Goal: Information Seeking & Learning: Learn about a topic

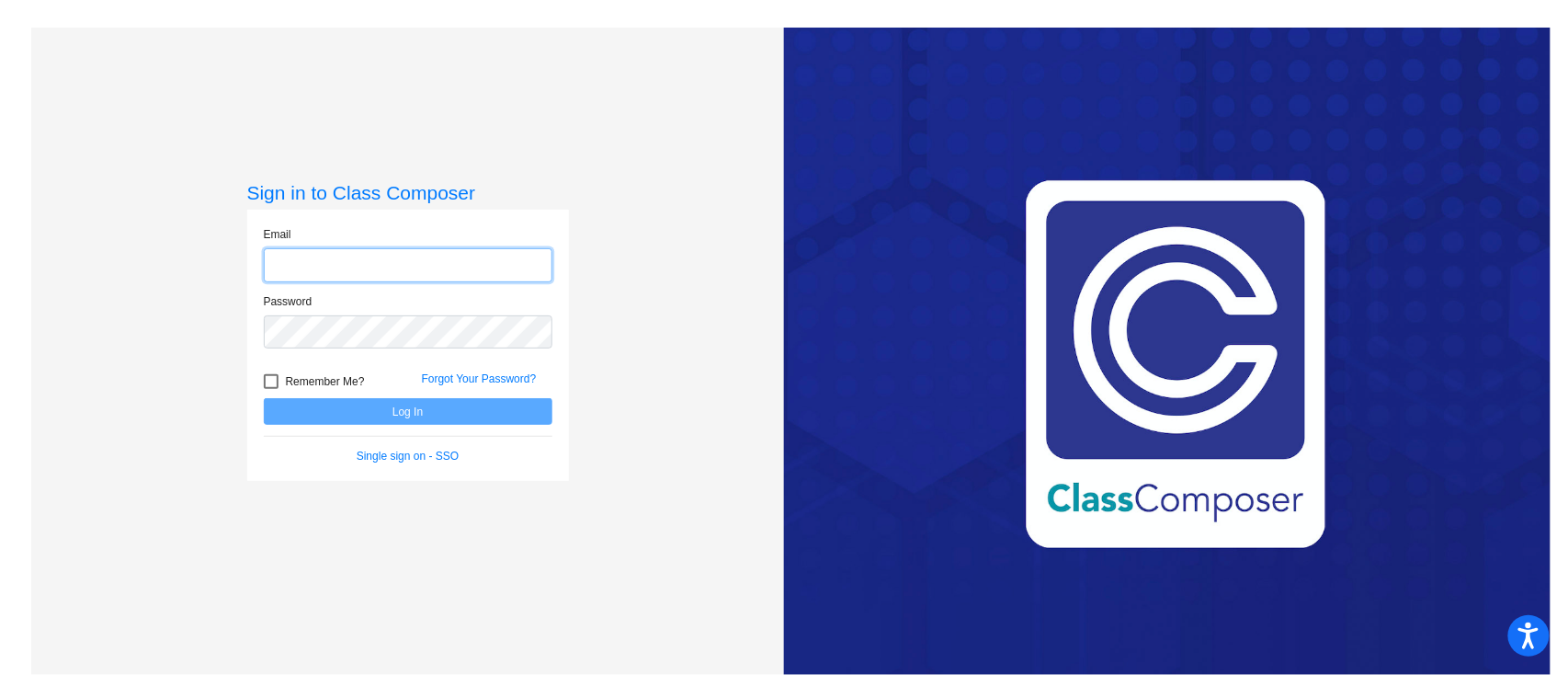
type input "[EMAIL_ADDRESS][DOMAIN_NAME]"
click at [318, 412] on button "Log In" at bounding box center [407, 411] width 288 height 27
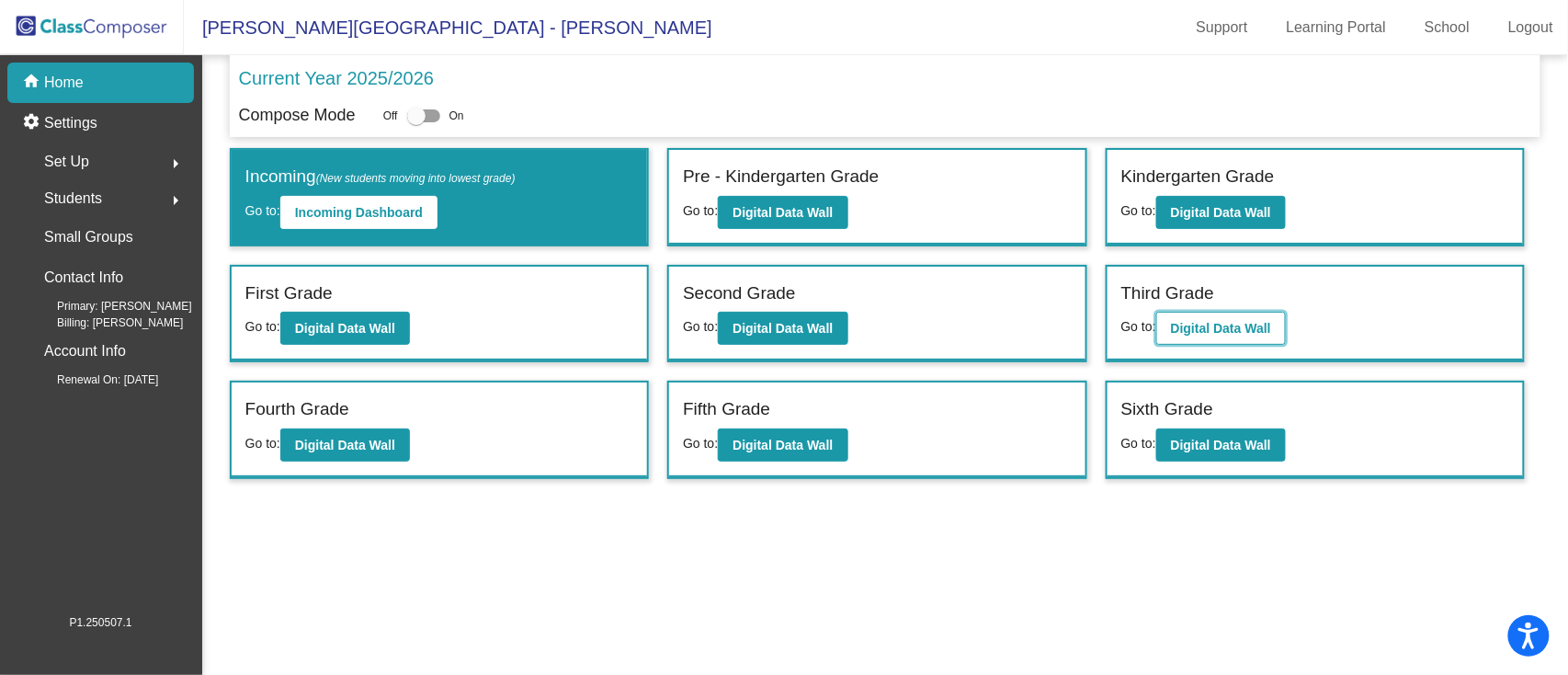
click at [1186, 318] on button "Digital Data Wall" at bounding box center [1221, 327] width 130 height 33
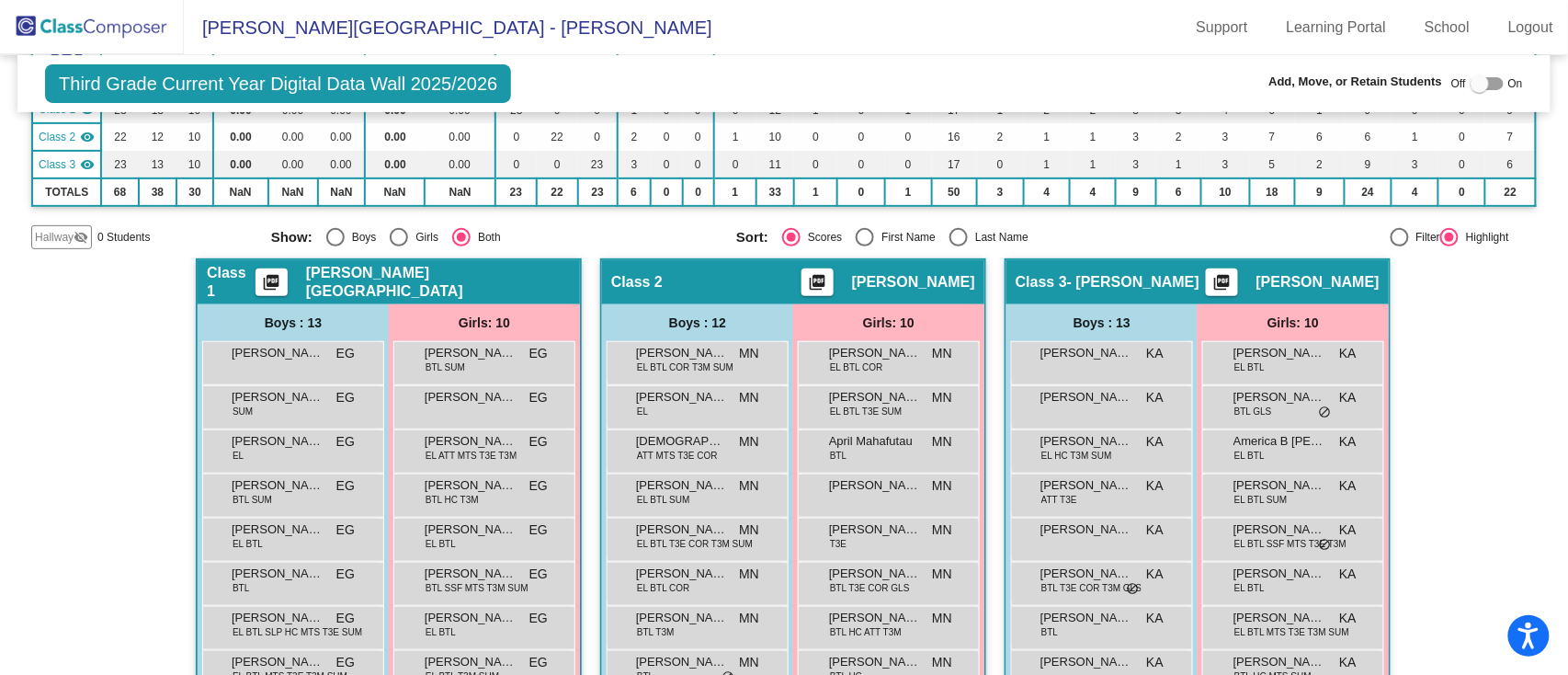
scroll to position [188, 0]
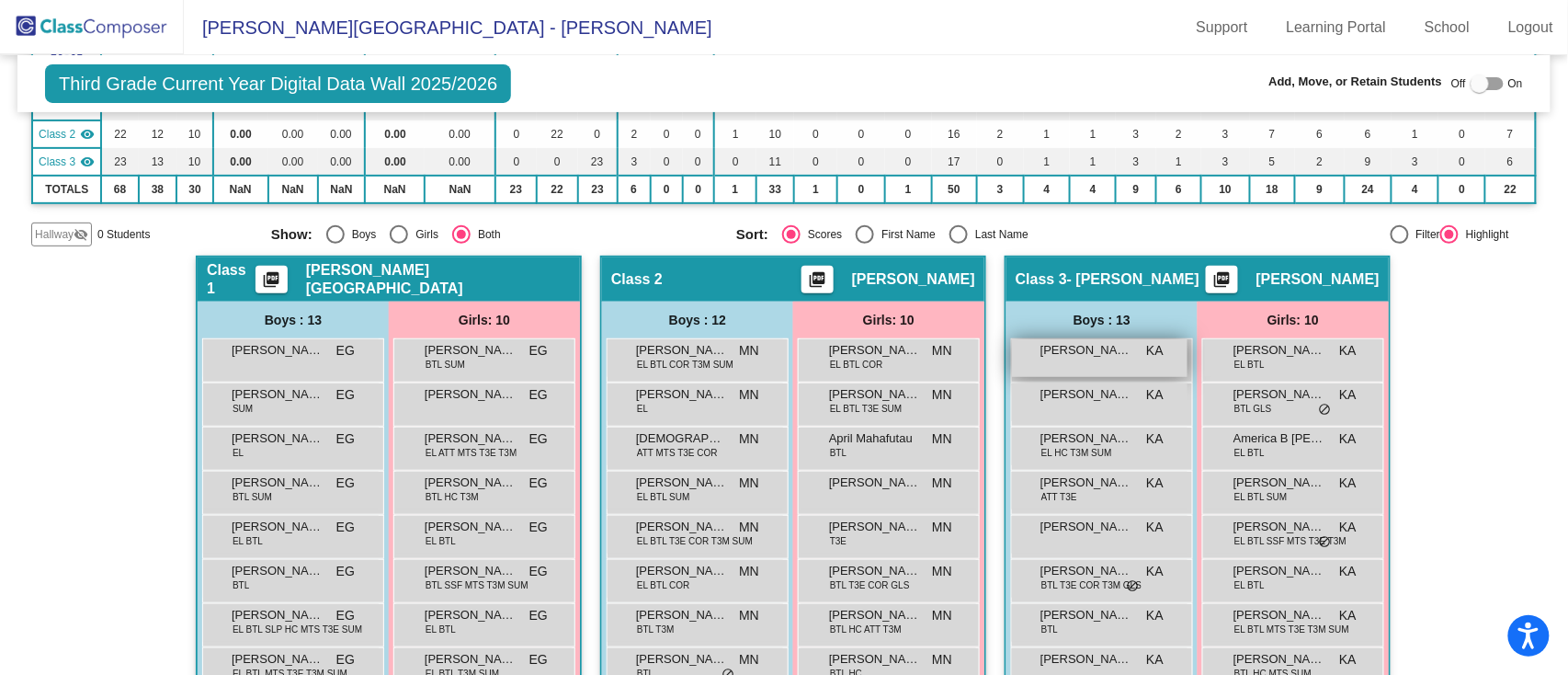
click at [1116, 354] on span "[PERSON_NAME]" at bounding box center [1086, 350] width 92 height 19
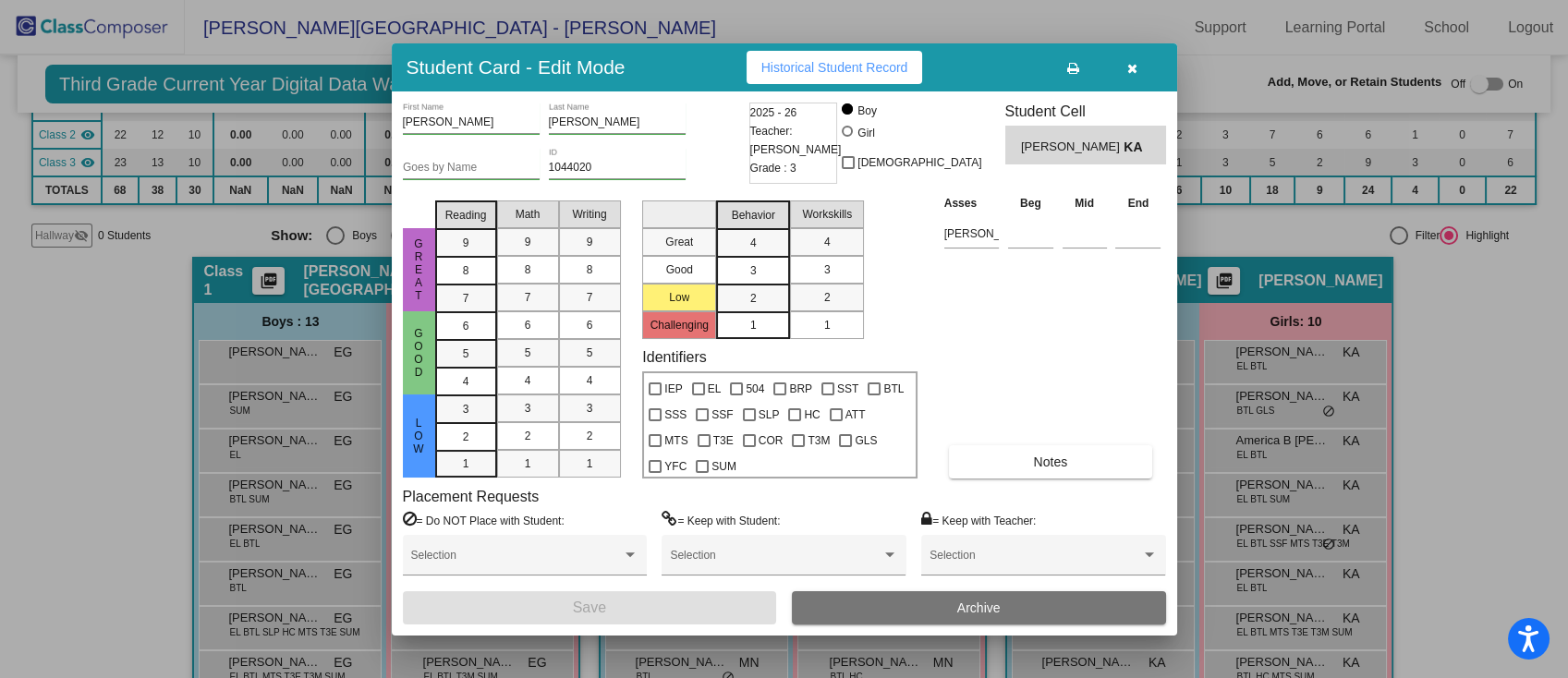
click at [1137, 65] on icon "button" at bounding box center [1133, 68] width 10 height 13
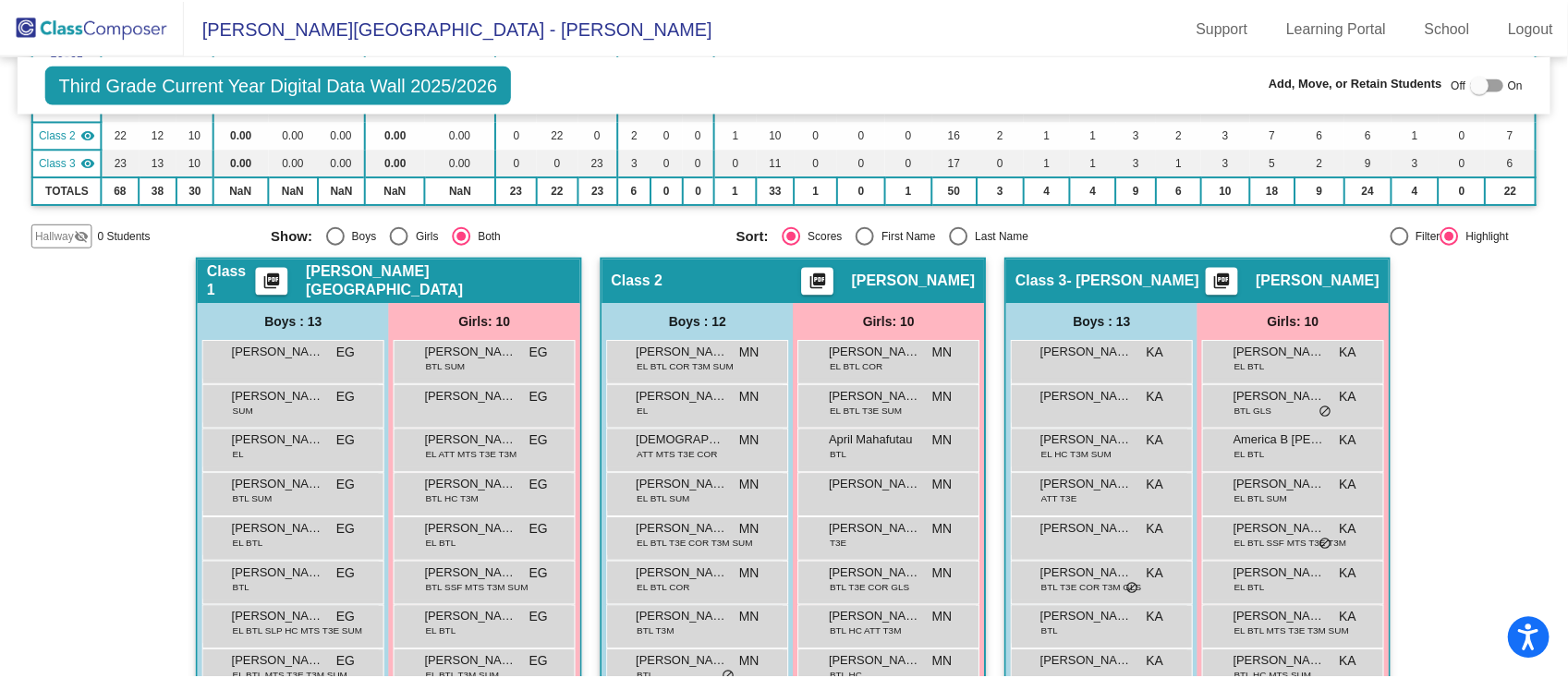
scroll to position [67, 0]
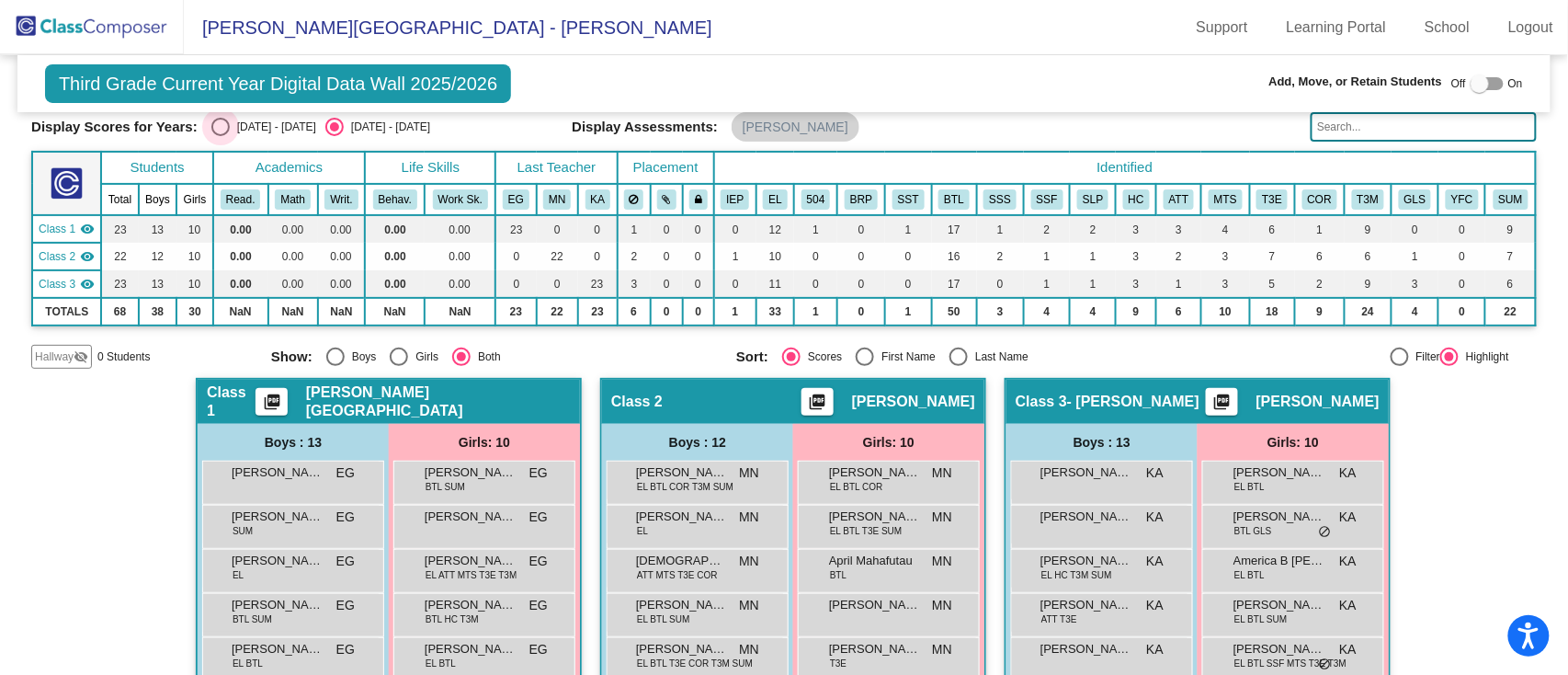
click at [262, 126] on div "[DATE] - [DATE]" at bounding box center [273, 127] width 86 height 17
click at [221, 136] on input "[DATE] - [DATE]" at bounding box center [220, 136] width 1 height 1
radio input "true"
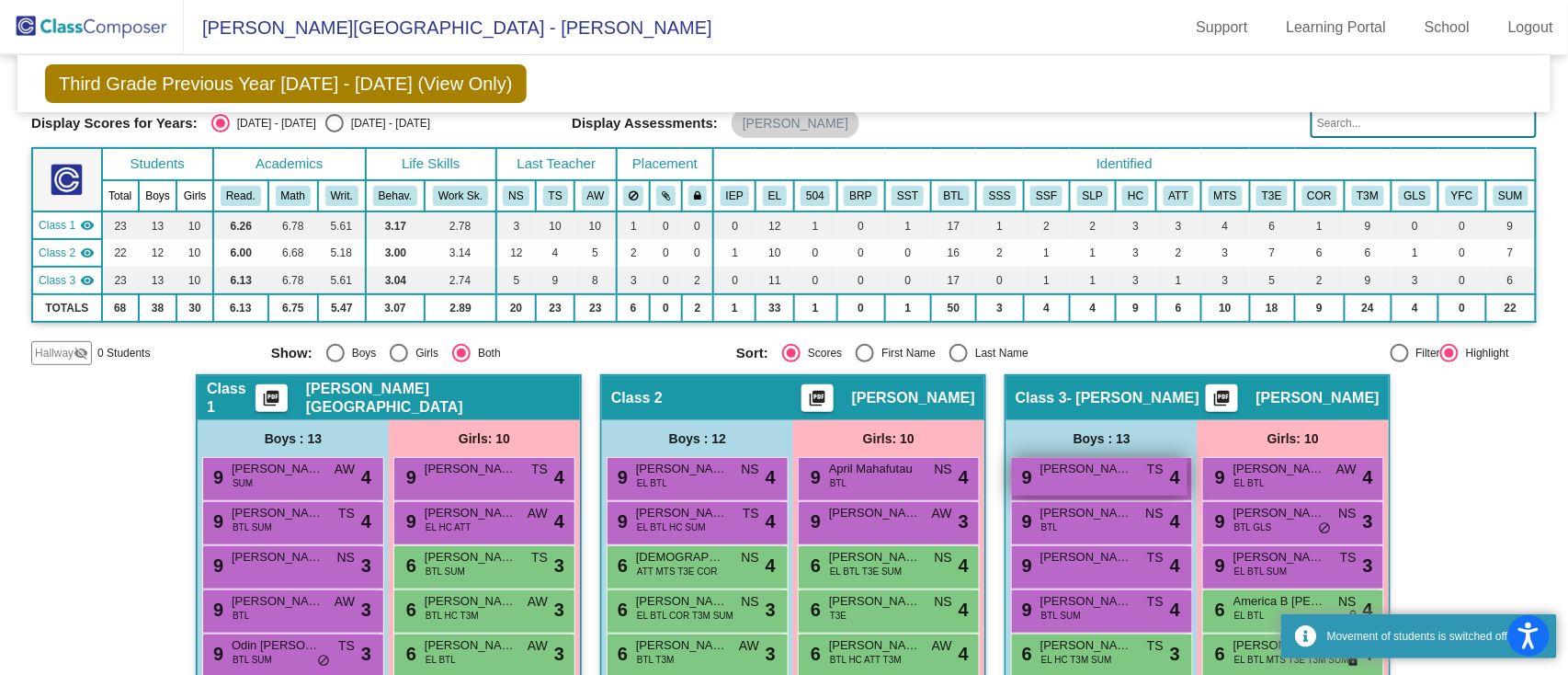
click at [1126, 479] on div "9 [PERSON_NAME] TS lock do_not_disturb_alt 4" at bounding box center [1099, 477] width 175 height 38
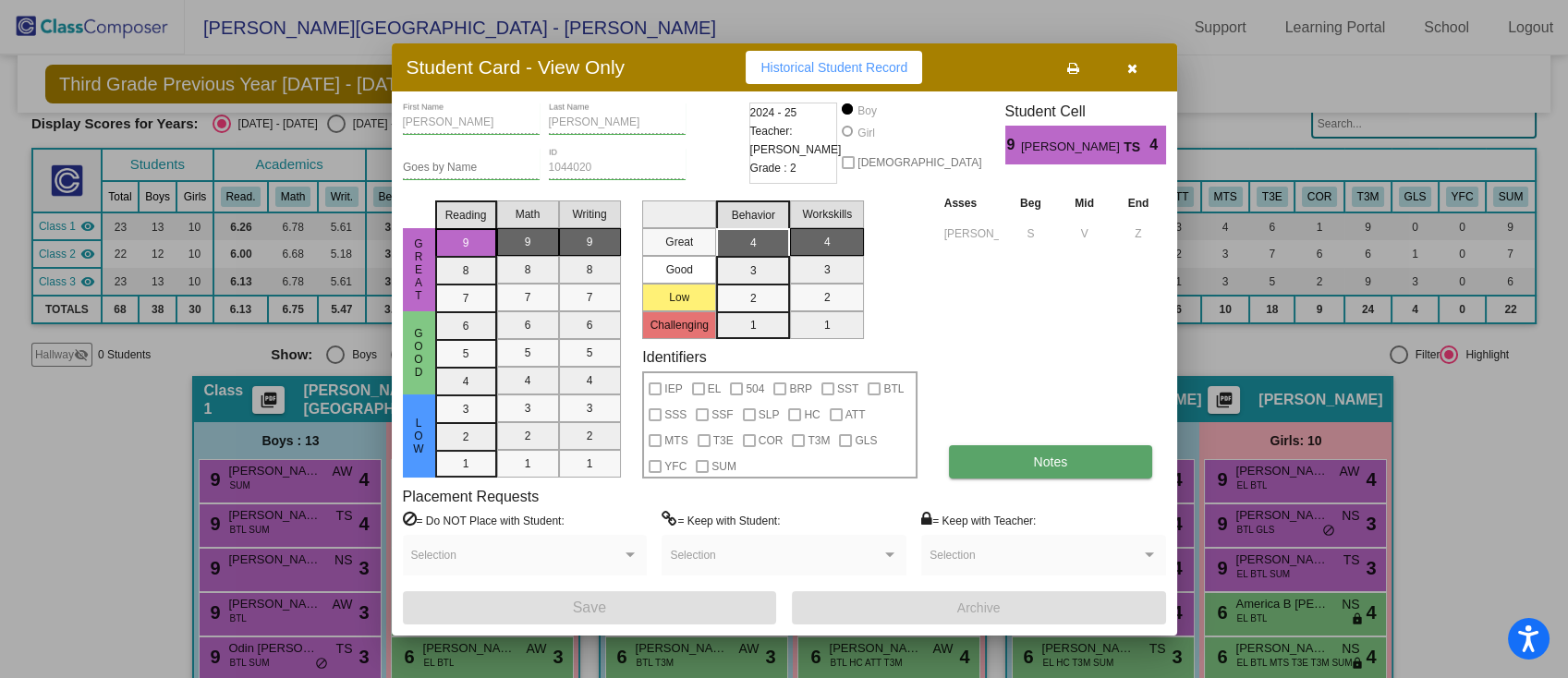
click at [1031, 451] on button "Notes" at bounding box center [1051, 461] width 203 height 33
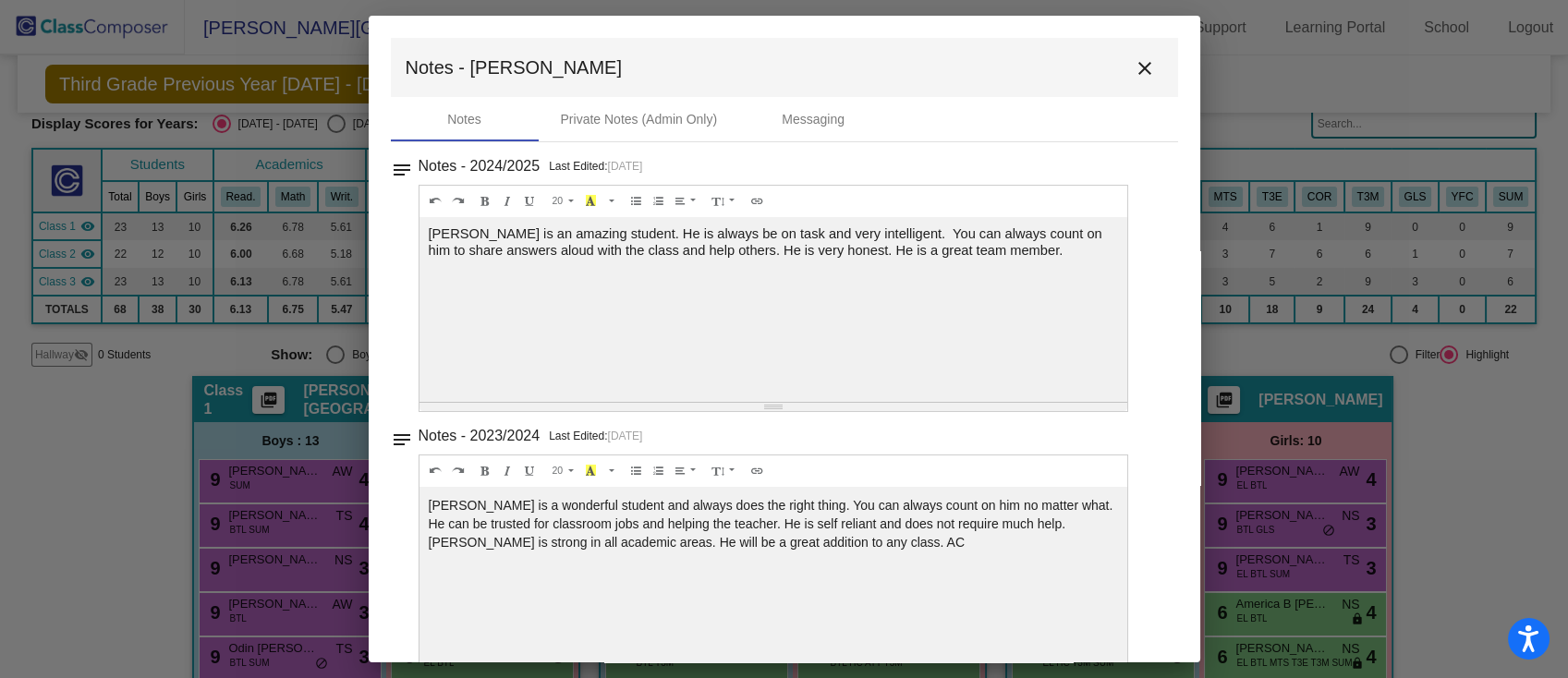
scroll to position [311, 0]
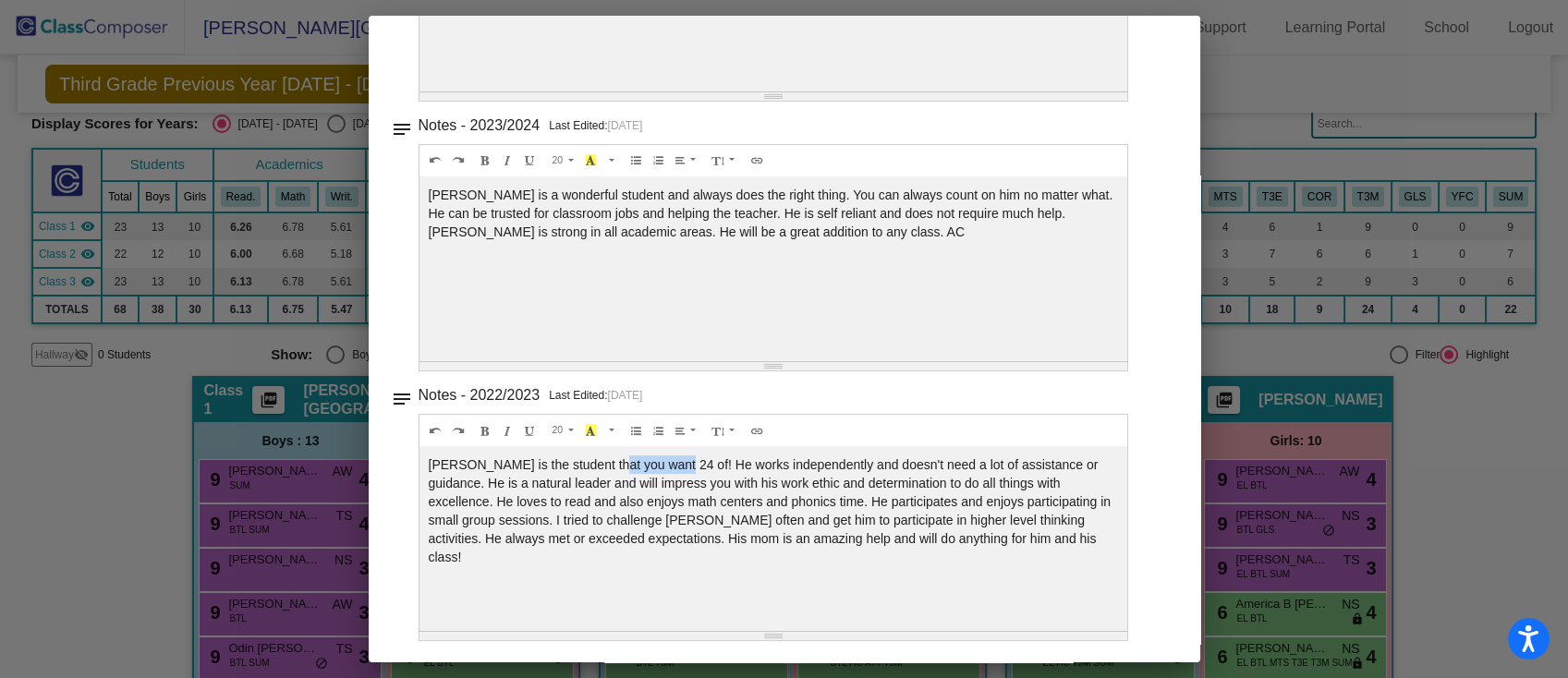
drag, startPoint x: 616, startPoint y: 467, endPoint x: 662, endPoint y: 460, distance: 46.5
drag, startPoint x: 720, startPoint y: 466, endPoint x: 812, endPoint y: 457, distance: 92.4
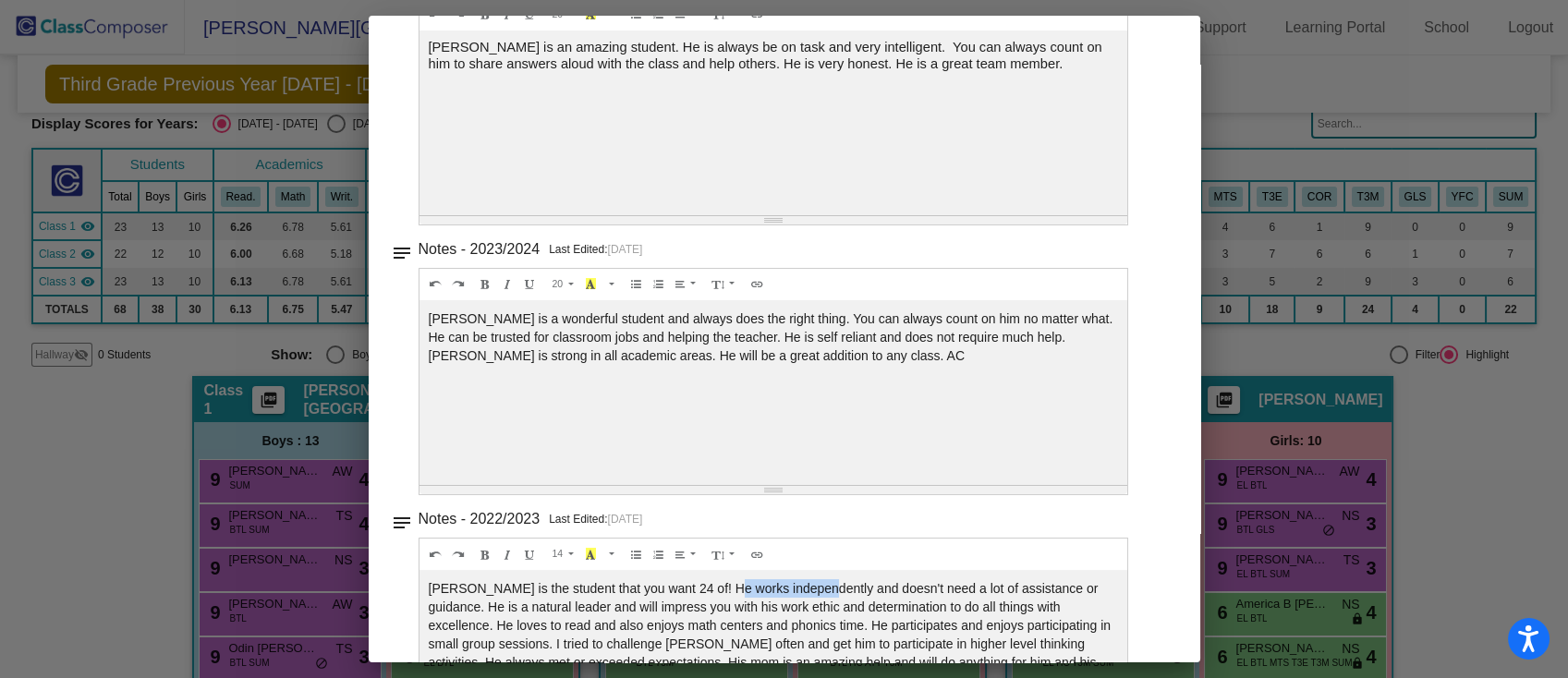
scroll to position [64, 0]
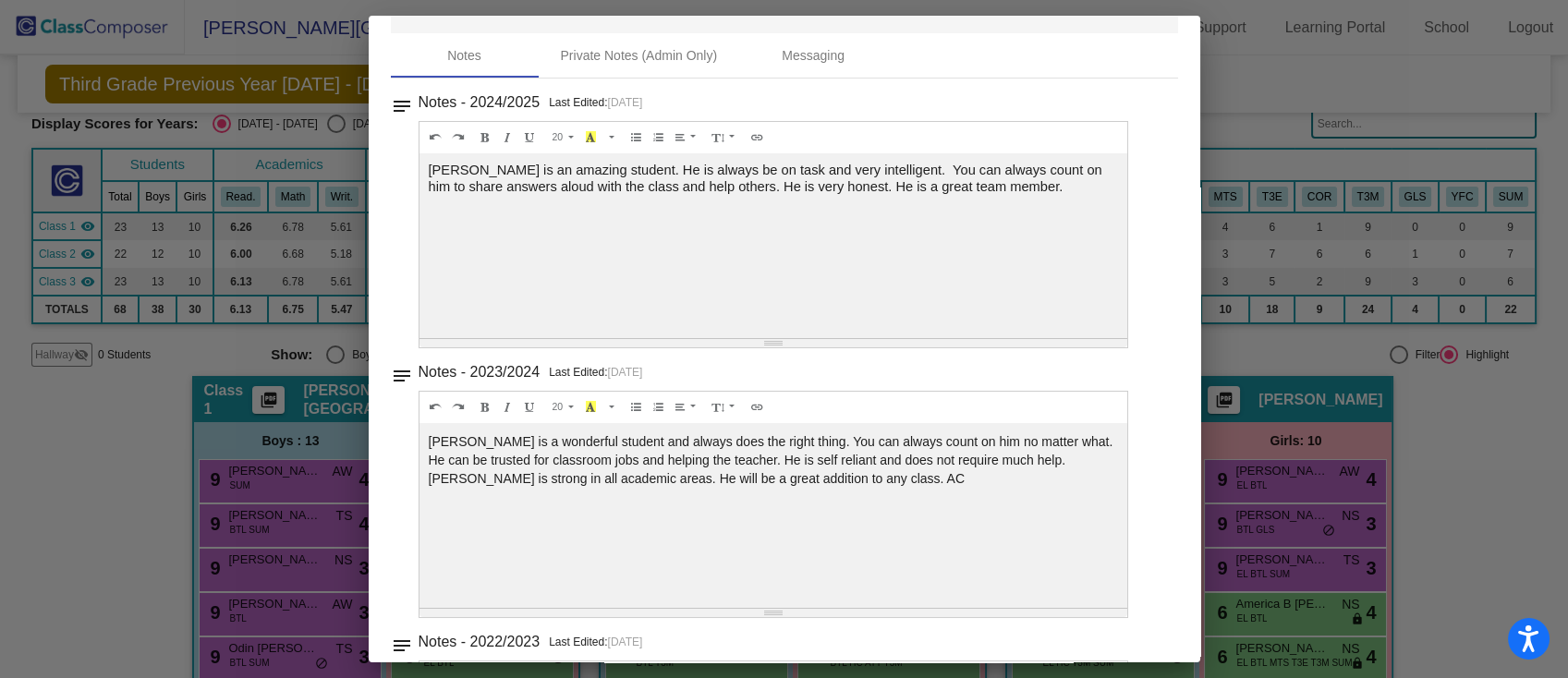
click at [1295, 58] on div at bounding box center [784, 339] width 1568 height 678
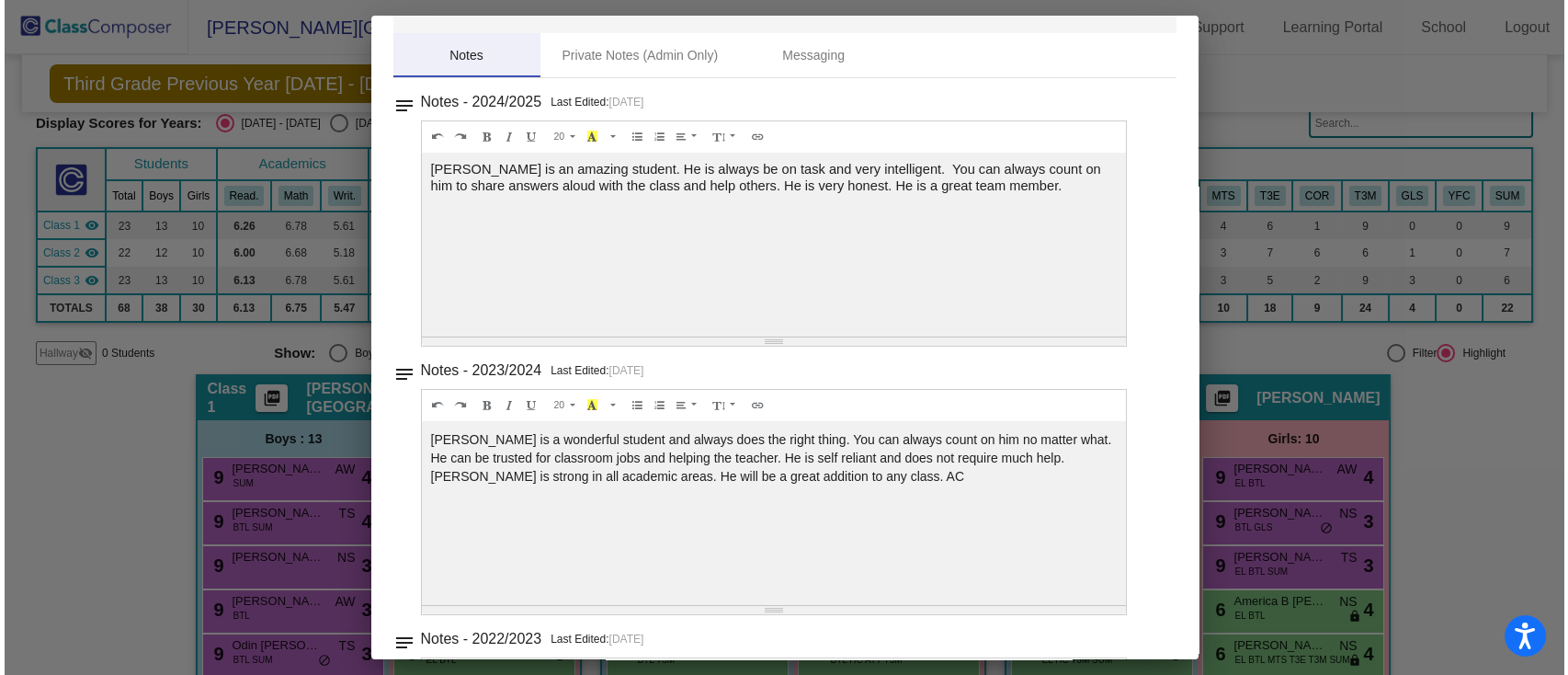
scroll to position [0, 0]
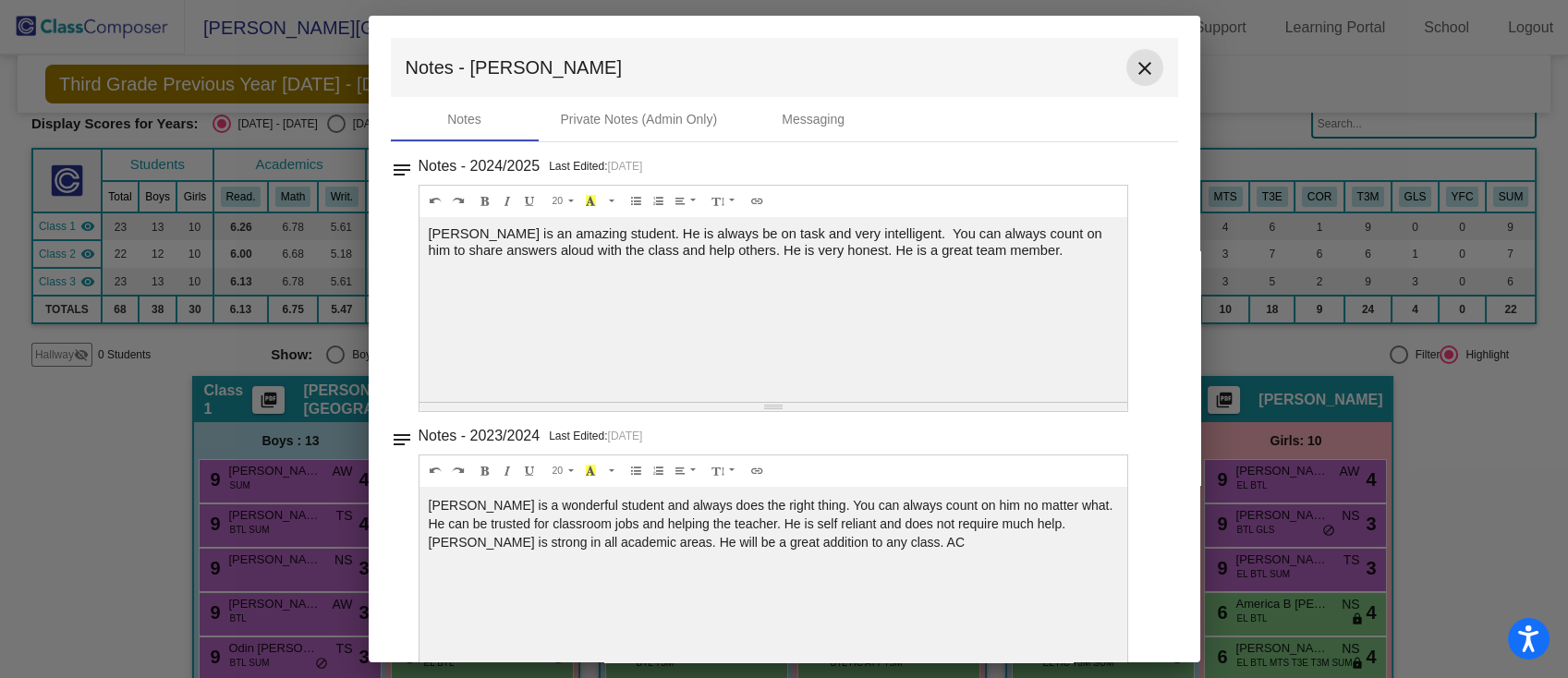
click at [1135, 76] on mat-icon "close" at bounding box center [1145, 69] width 22 height 22
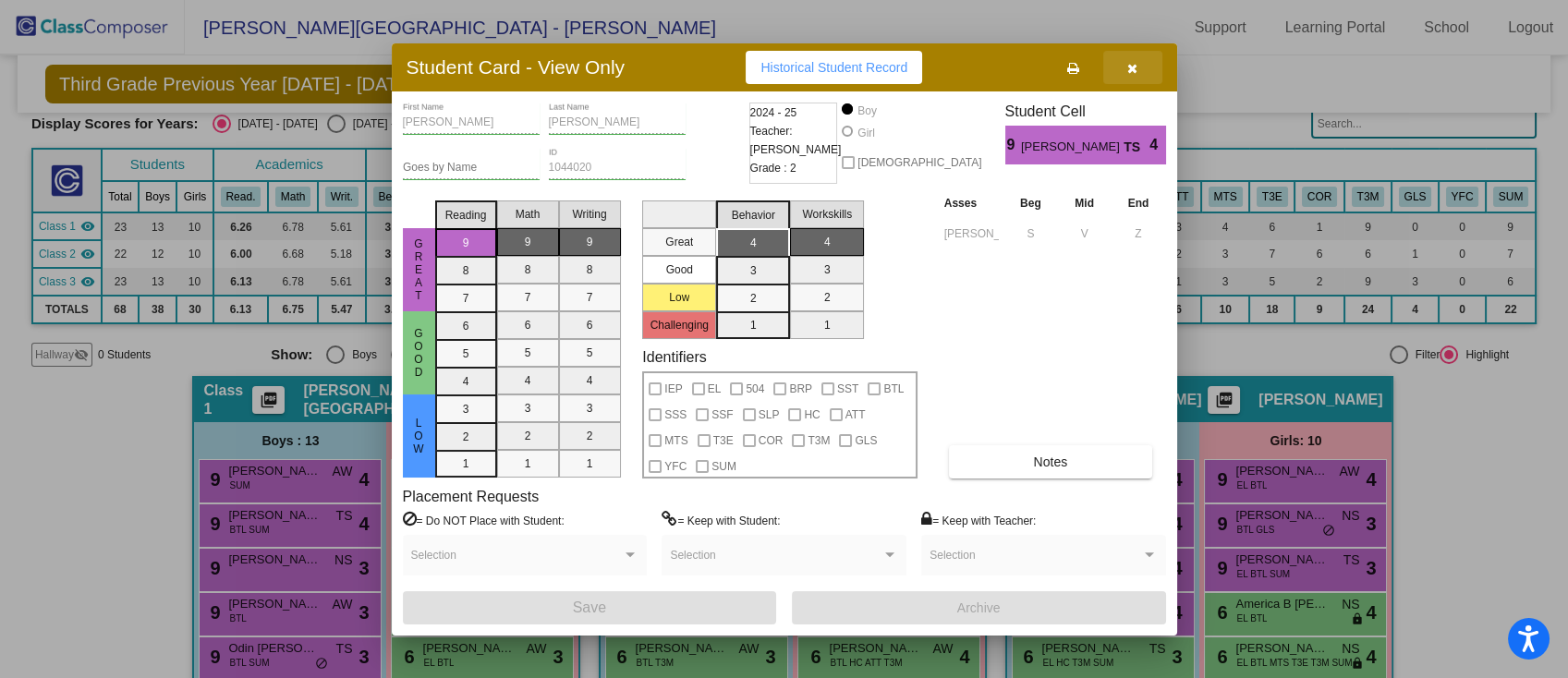
click at [1122, 66] on button "button" at bounding box center [1133, 67] width 59 height 33
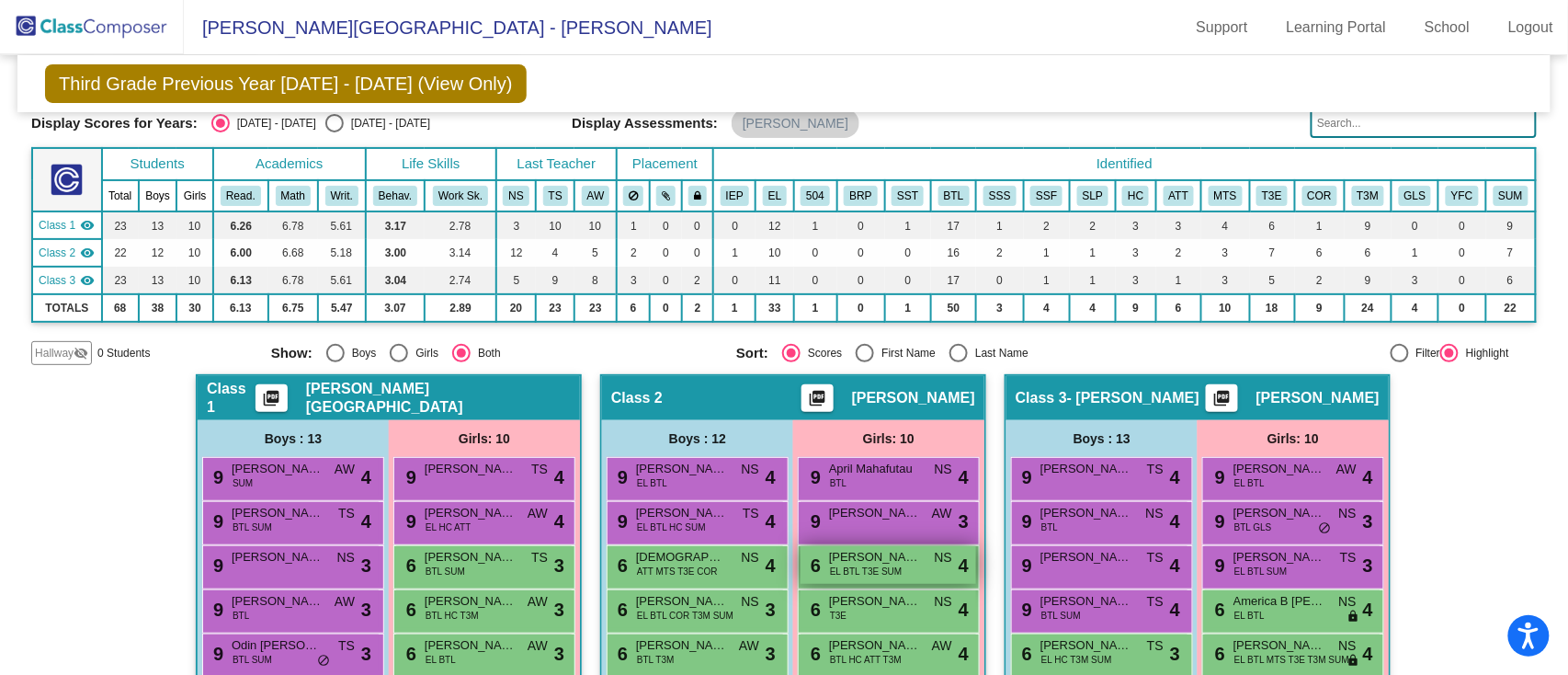
scroll to position [188, 0]
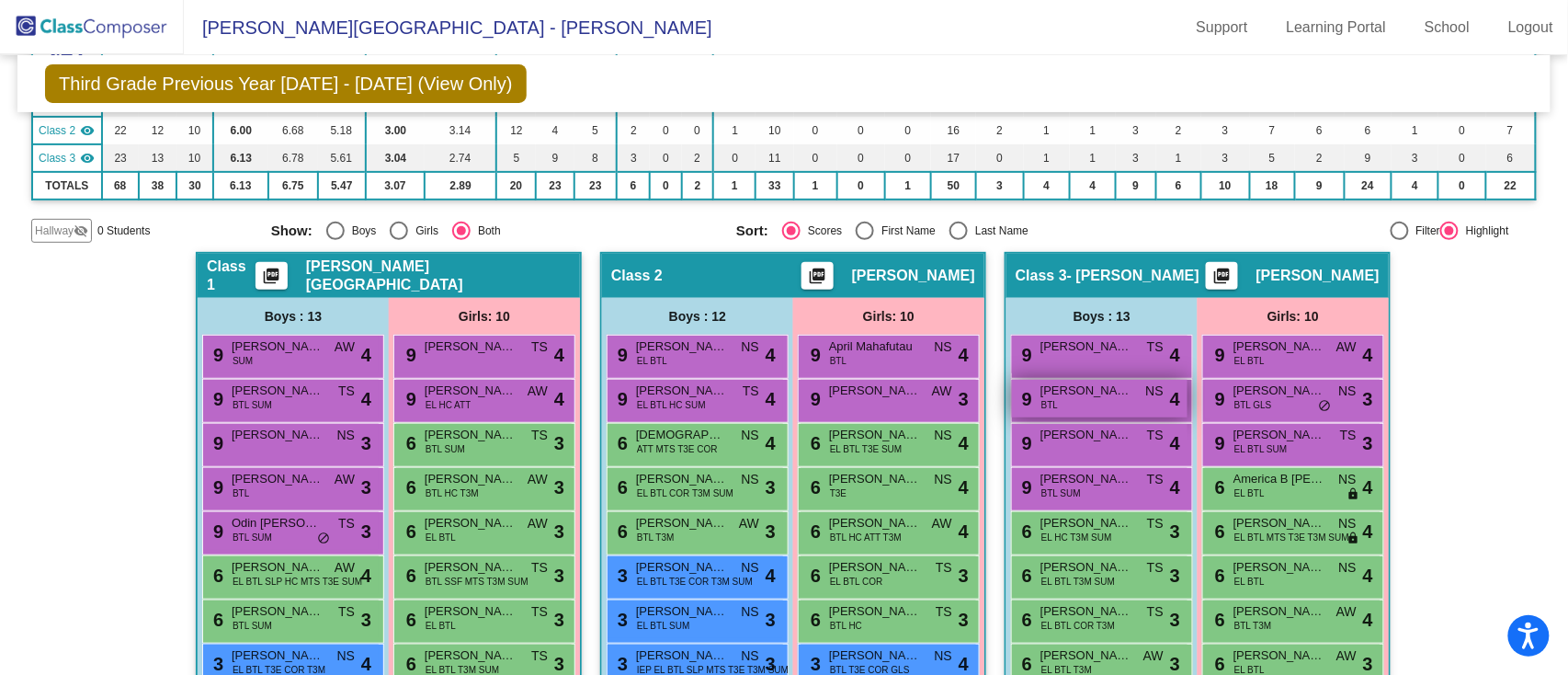
click at [1092, 397] on span "[PERSON_NAME]" at bounding box center [1086, 391] width 92 height 19
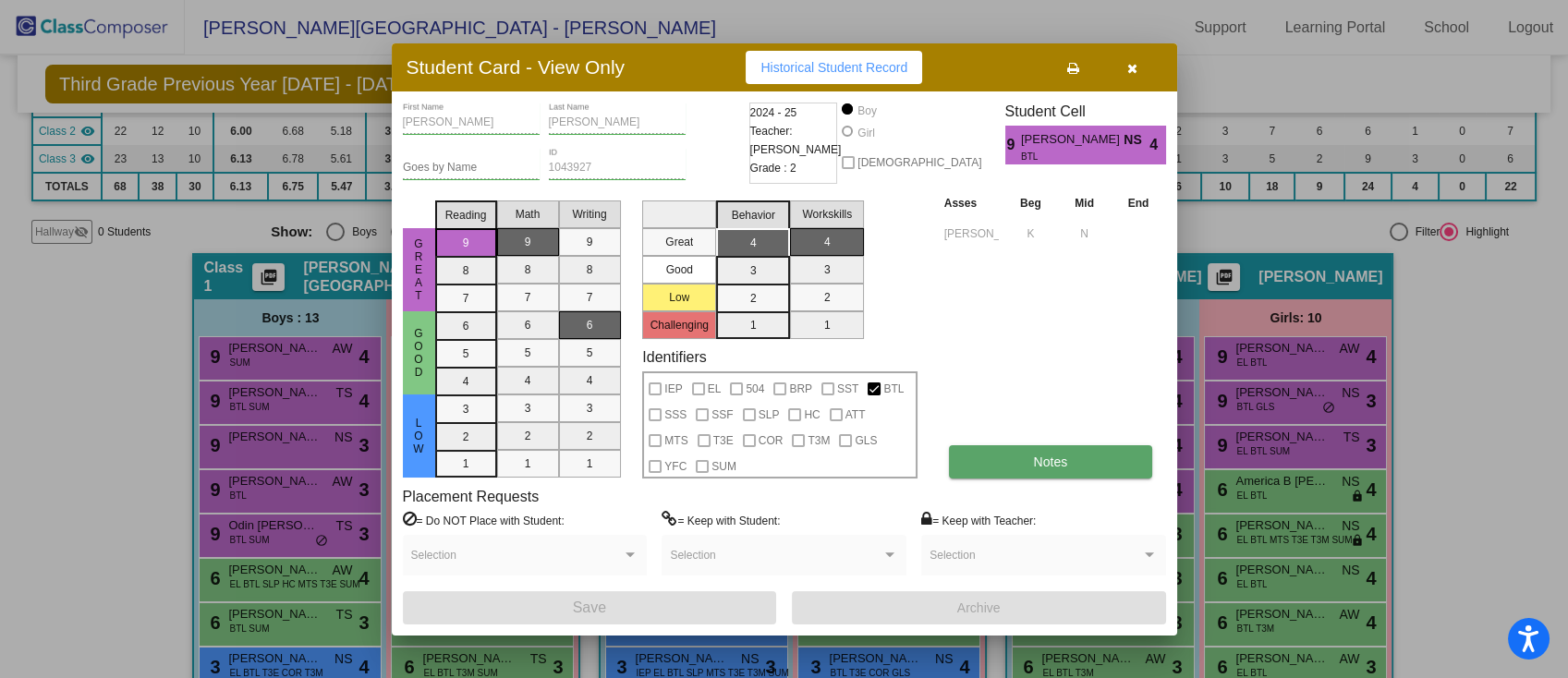
click at [1044, 466] on span "Notes" at bounding box center [1051, 461] width 34 height 15
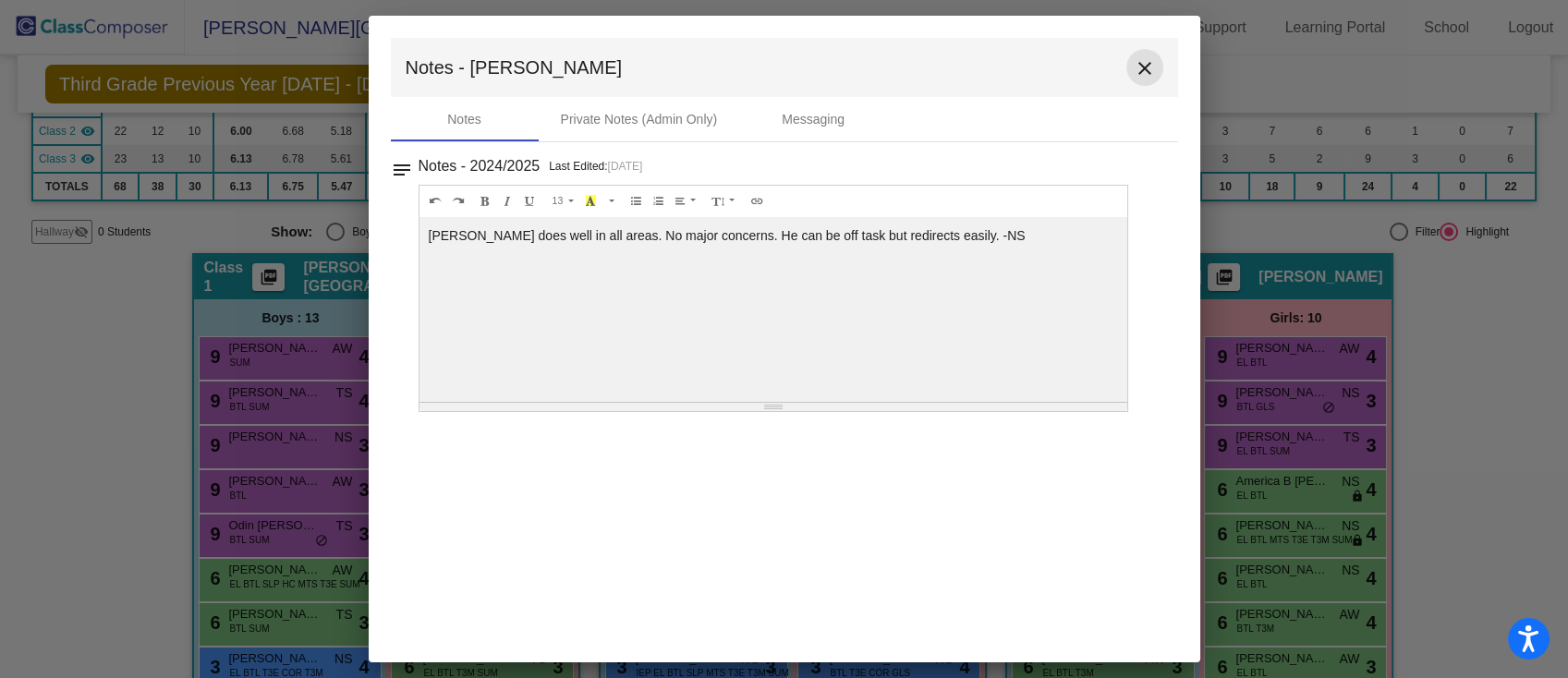
click at [1137, 70] on mat-icon "close" at bounding box center [1145, 69] width 22 height 22
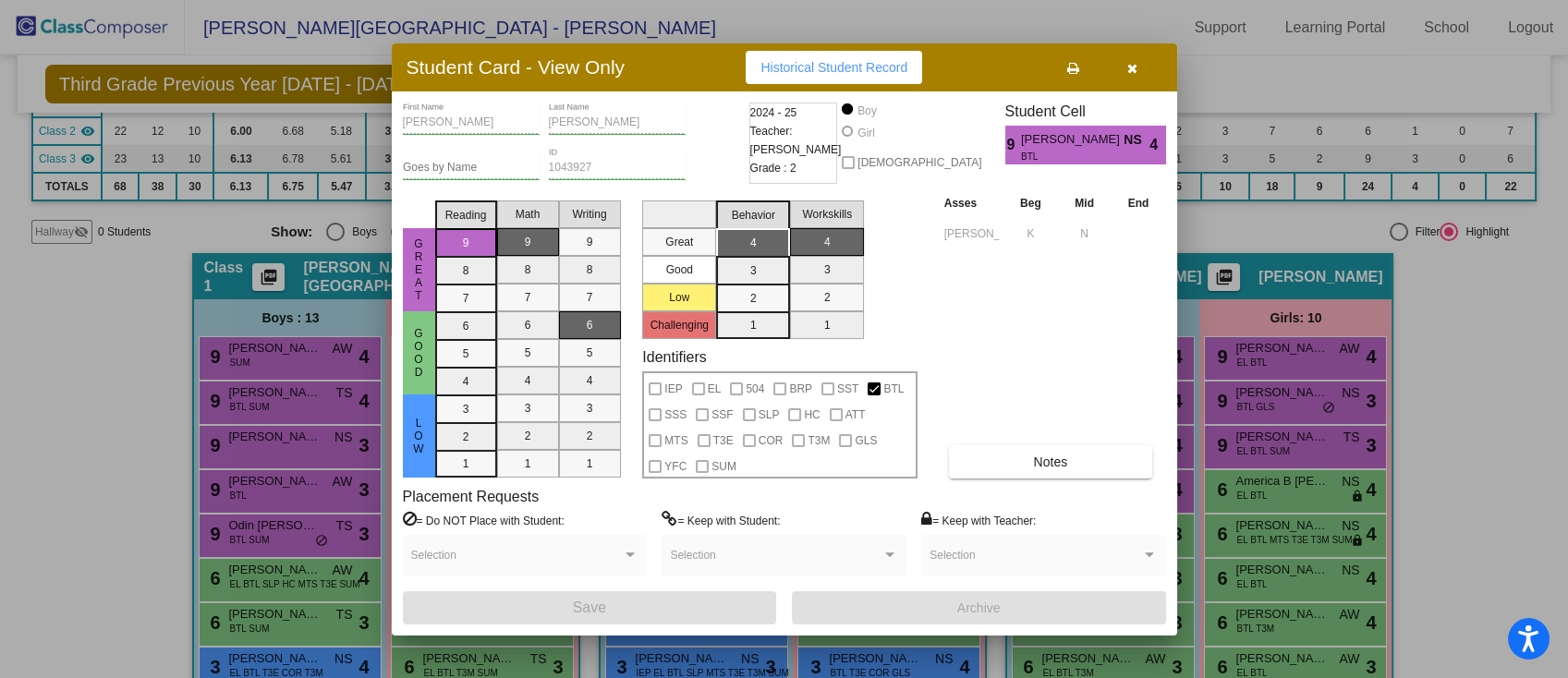
click at [1131, 55] on button "button" at bounding box center [1133, 67] width 59 height 33
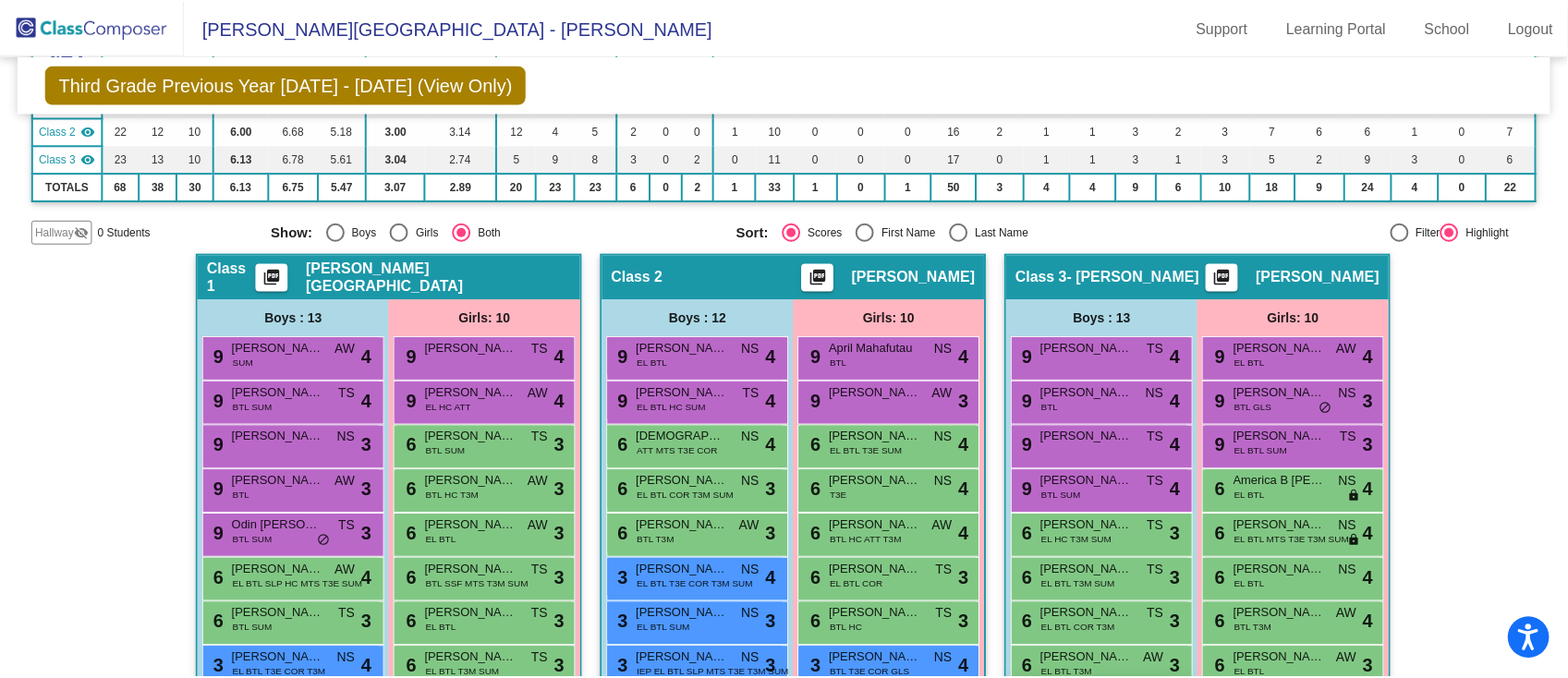
scroll to position [451, 0]
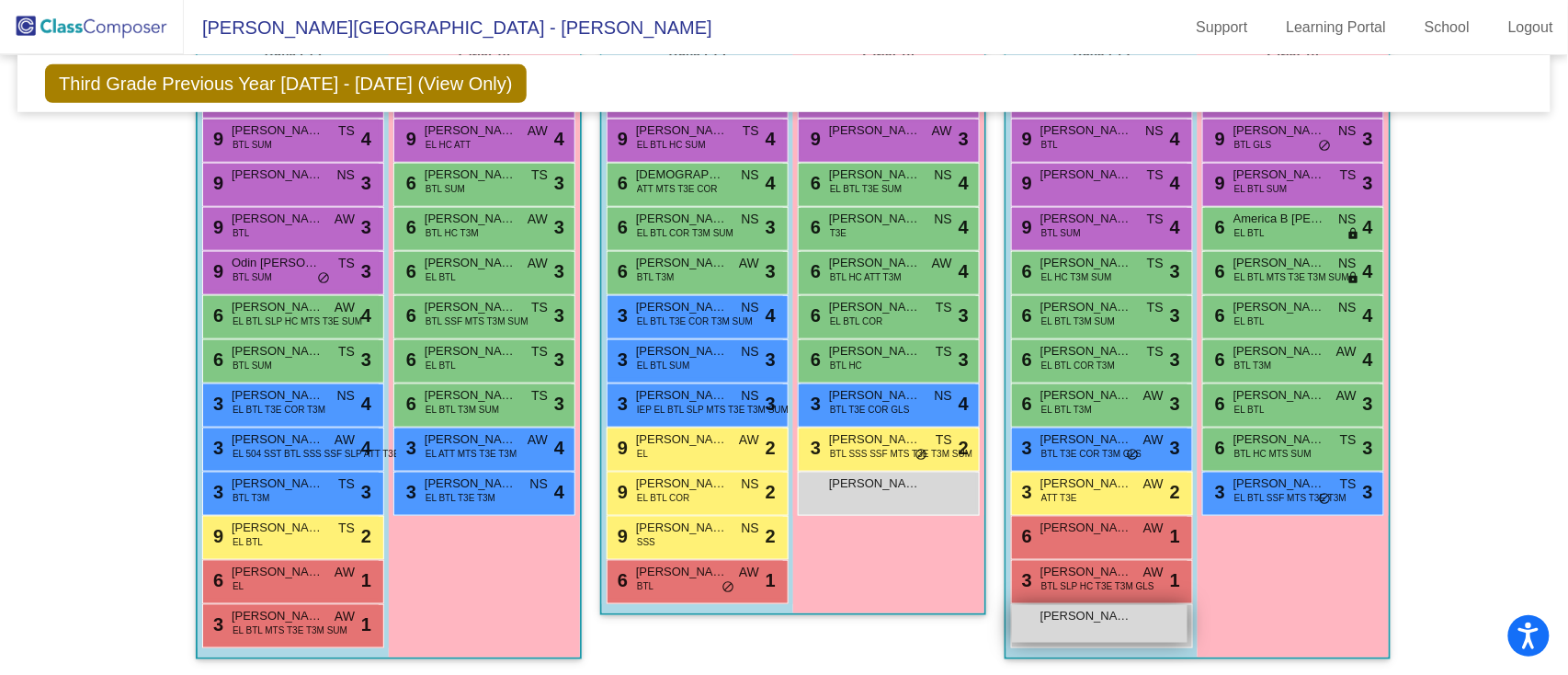
click at [1099, 628] on div "[PERSON_NAME] lock do_not_disturb_alt" at bounding box center [1099, 623] width 175 height 38
click at [1097, 575] on span "[PERSON_NAME]" at bounding box center [1086, 572] width 92 height 19
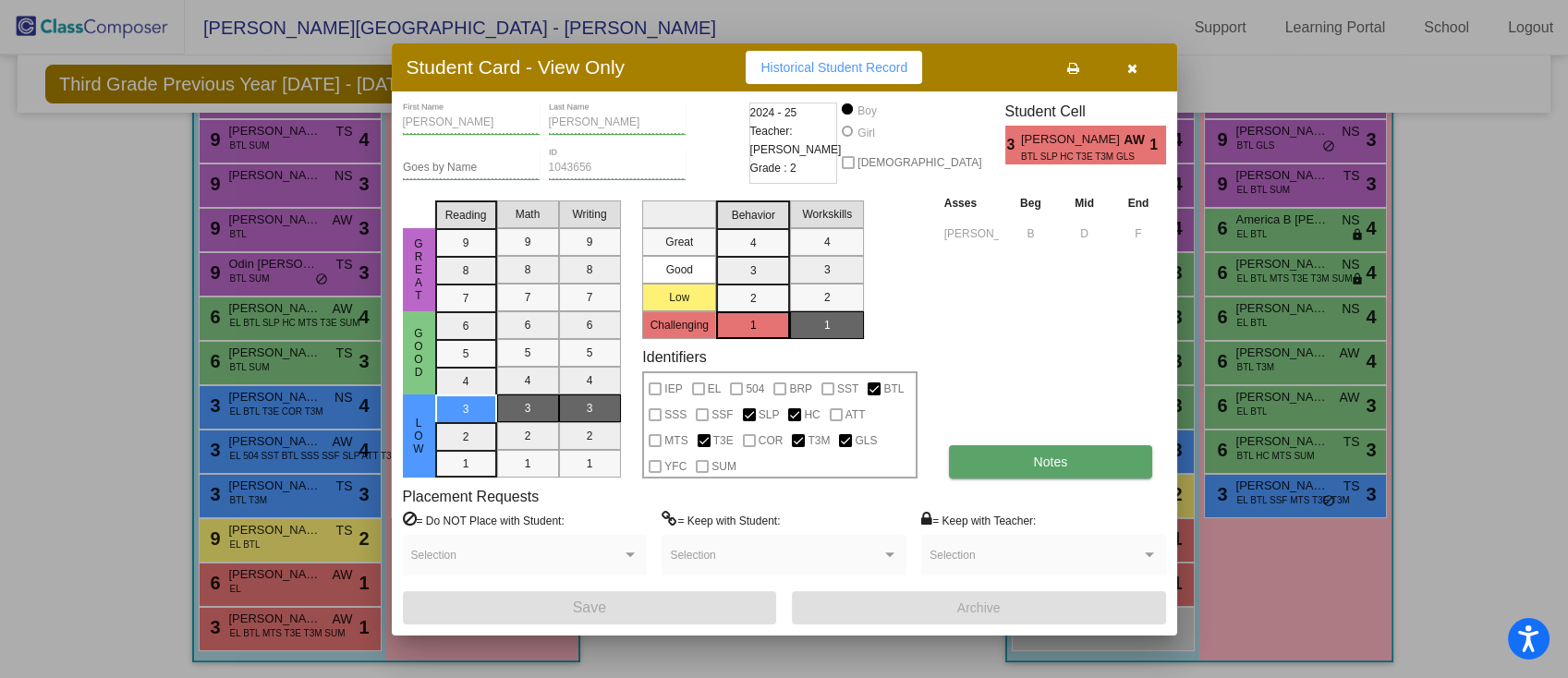
click at [1093, 456] on button "Notes" at bounding box center [1051, 461] width 203 height 33
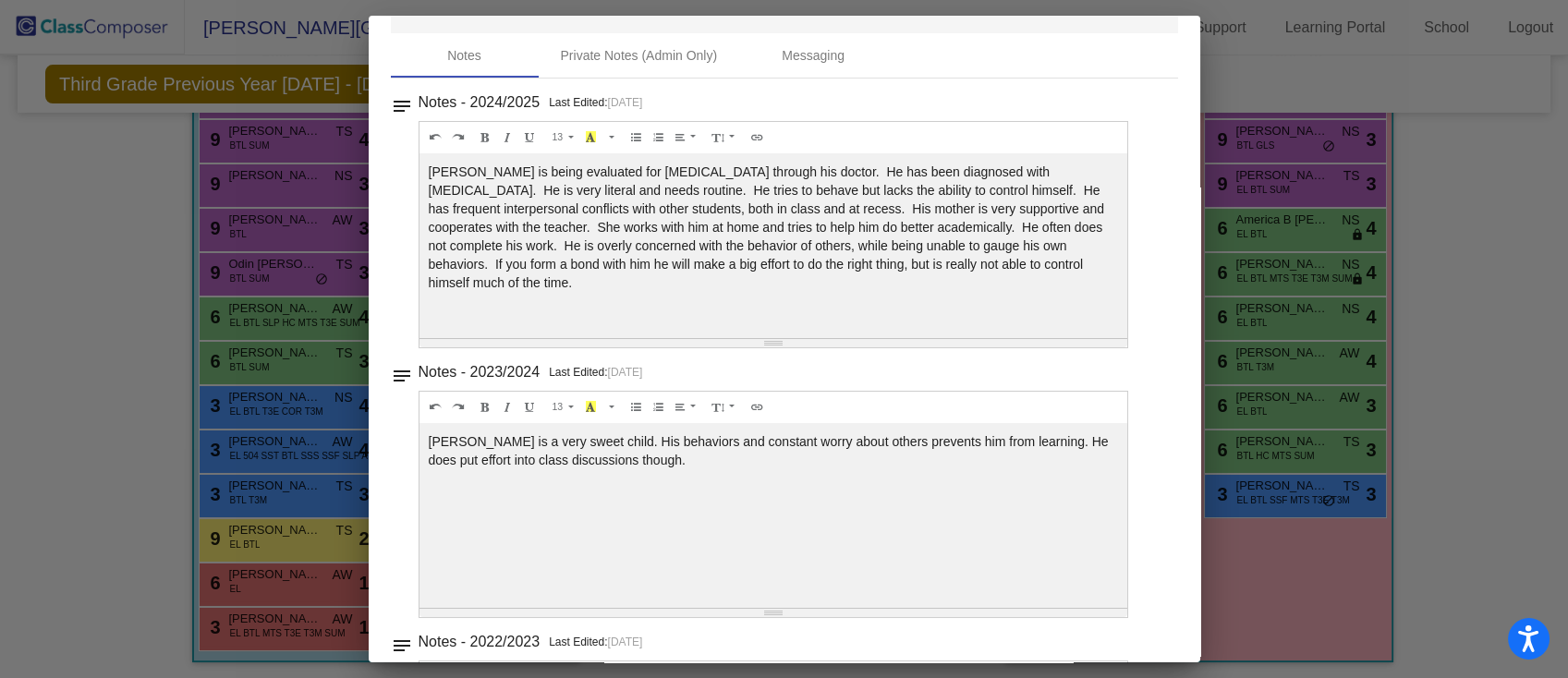
scroll to position [0, 0]
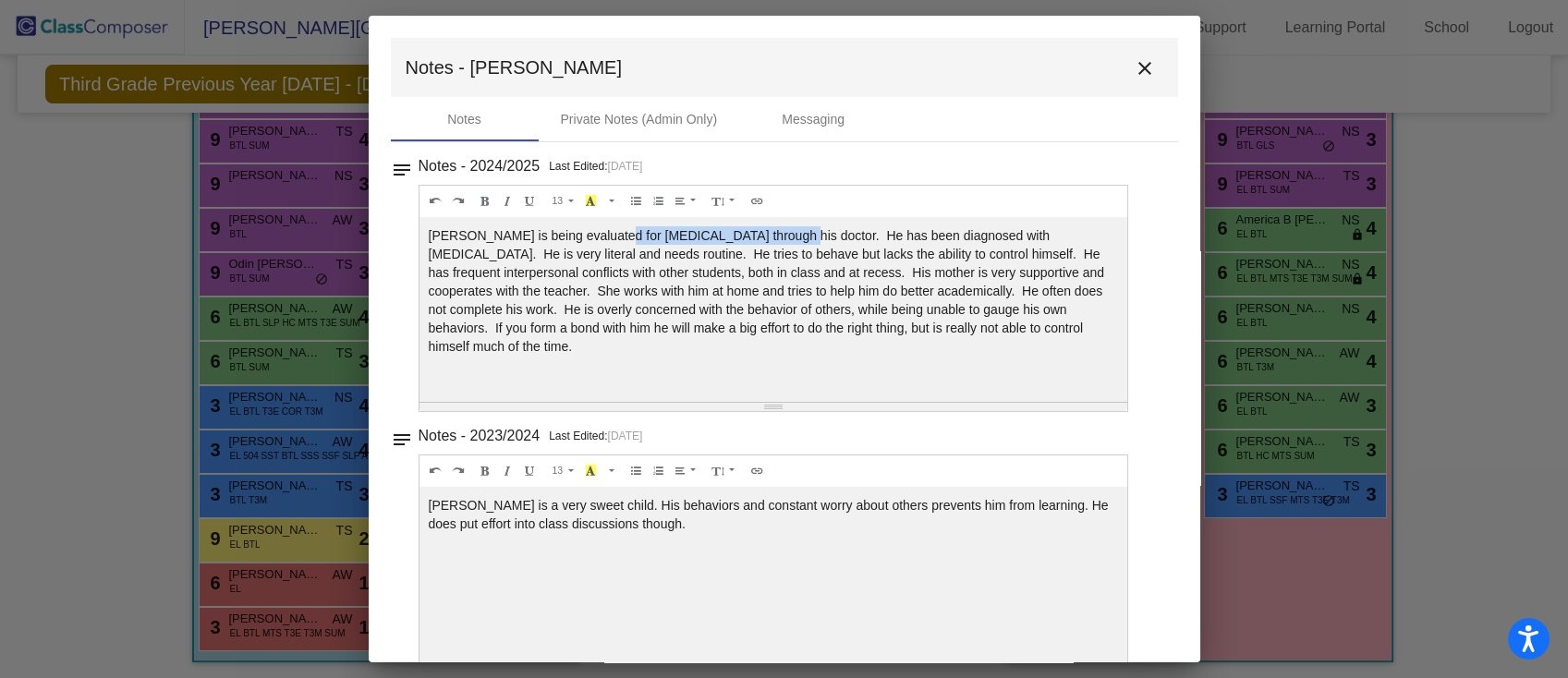
drag, startPoint x: 603, startPoint y: 234, endPoint x: 765, endPoint y: 222, distance: 162.4
click at [765, 222] on div "[PERSON_NAME] is being evaluated for [MEDICAL_DATA] through his doctor. He has …" at bounding box center [773, 310] width 708 height 185
drag, startPoint x: 961, startPoint y: 233, endPoint x: 836, endPoint y: 244, distance: 125.5
click at [836, 244] on div "[PERSON_NAME] is being evaluated for [MEDICAL_DATA] through his doctor. He has …" at bounding box center [773, 310] width 708 height 185
drag, startPoint x: 439, startPoint y: 253, endPoint x: 509, endPoint y: 251, distance: 70.0
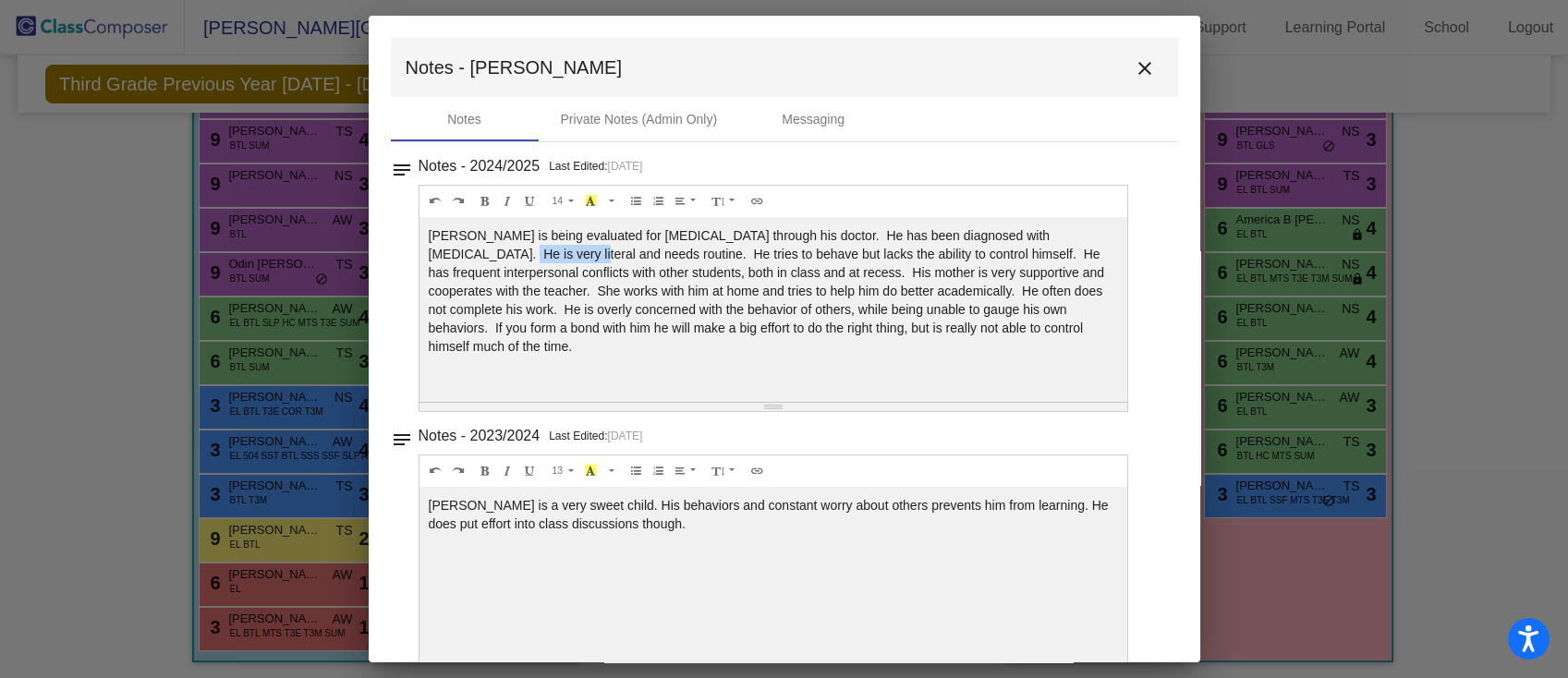
click at [509, 251] on div "[PERSON_NAME] is being evaluated for [MEDICAL_DATA] through his doctor. He has …" at bounding box center [773, 310] width 708 height 185
click at [1134, 69] on mat-icon "close" at bounding box center [1145, 69] width 22 height 22
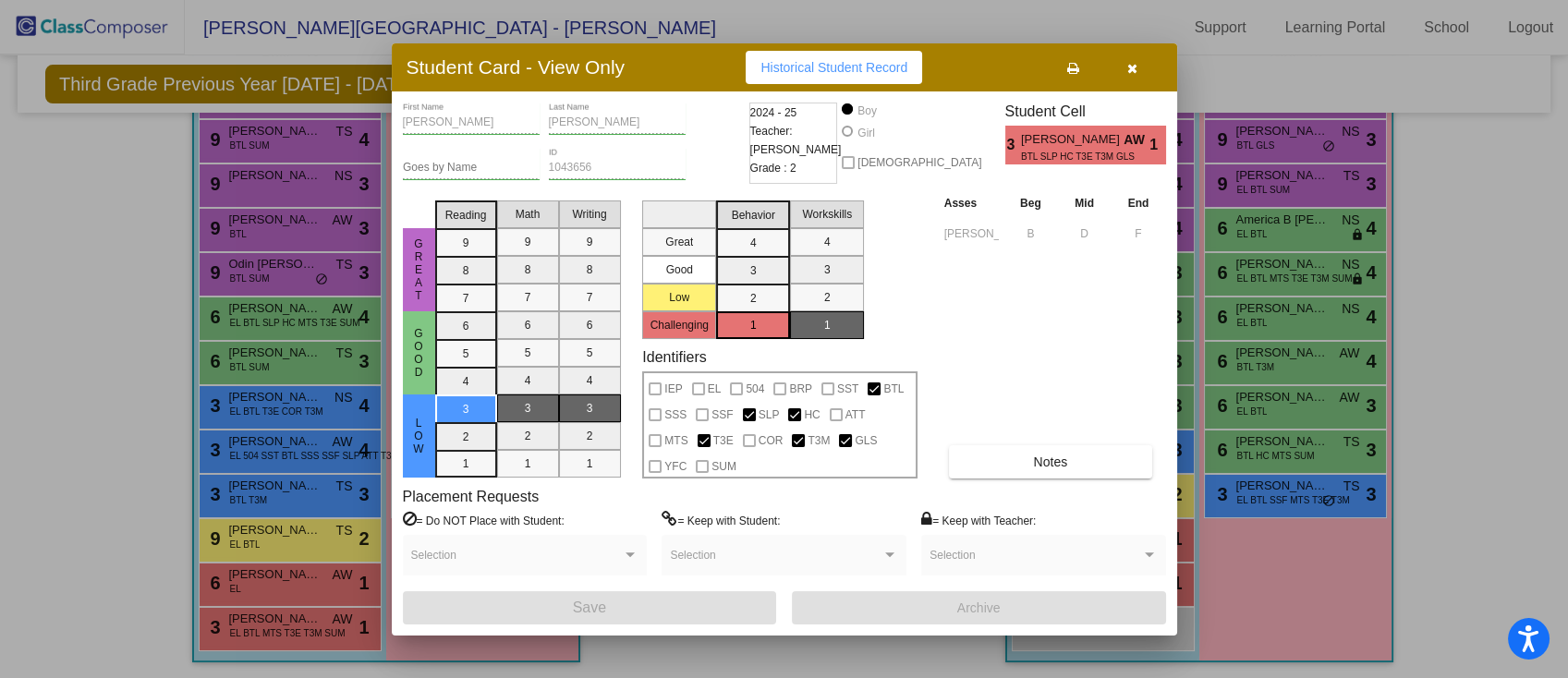
click at [1138, 64] on button "button" at bounding box center [1133, 67] width 59 height 33
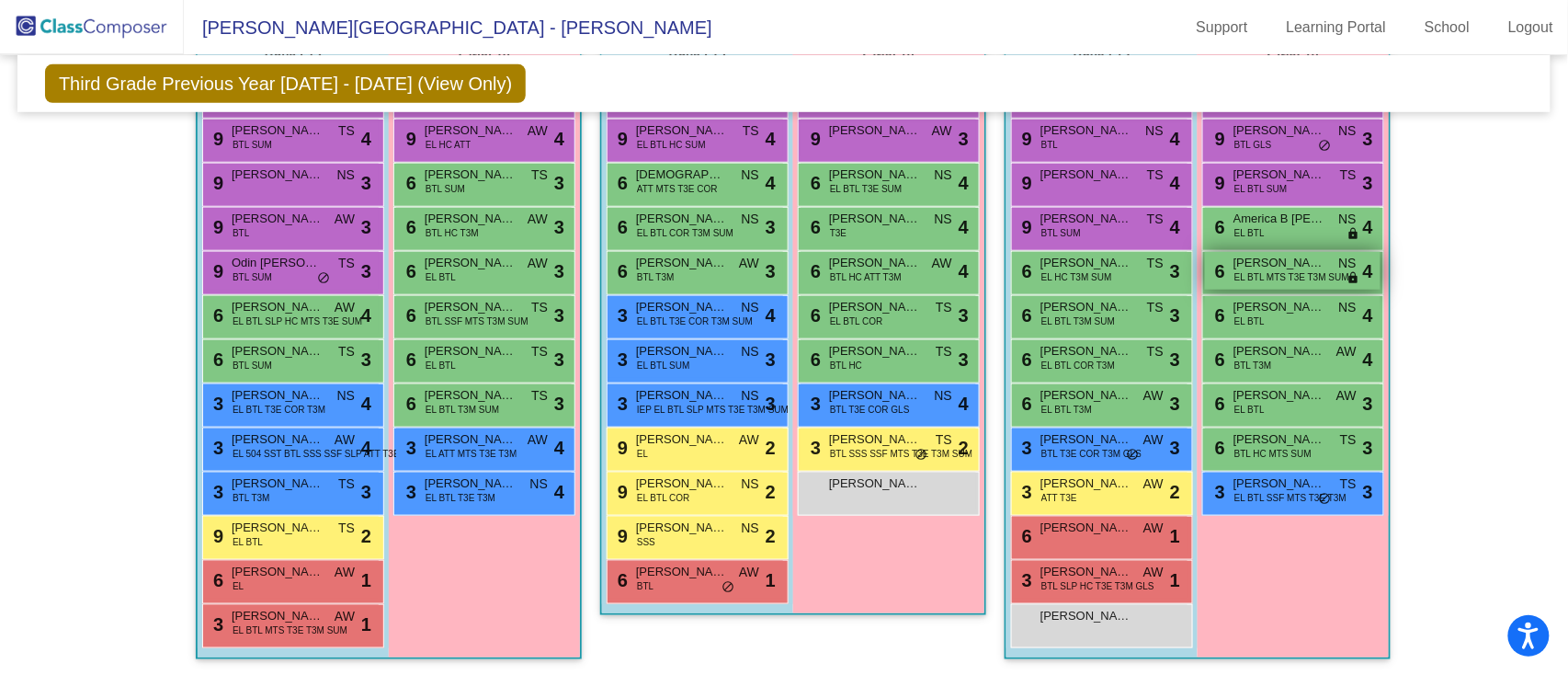
click at [1238, 273] on span "EL BTL MTS T3E T3M SUM" at bounding box center [1292, 278] width 115 height 14
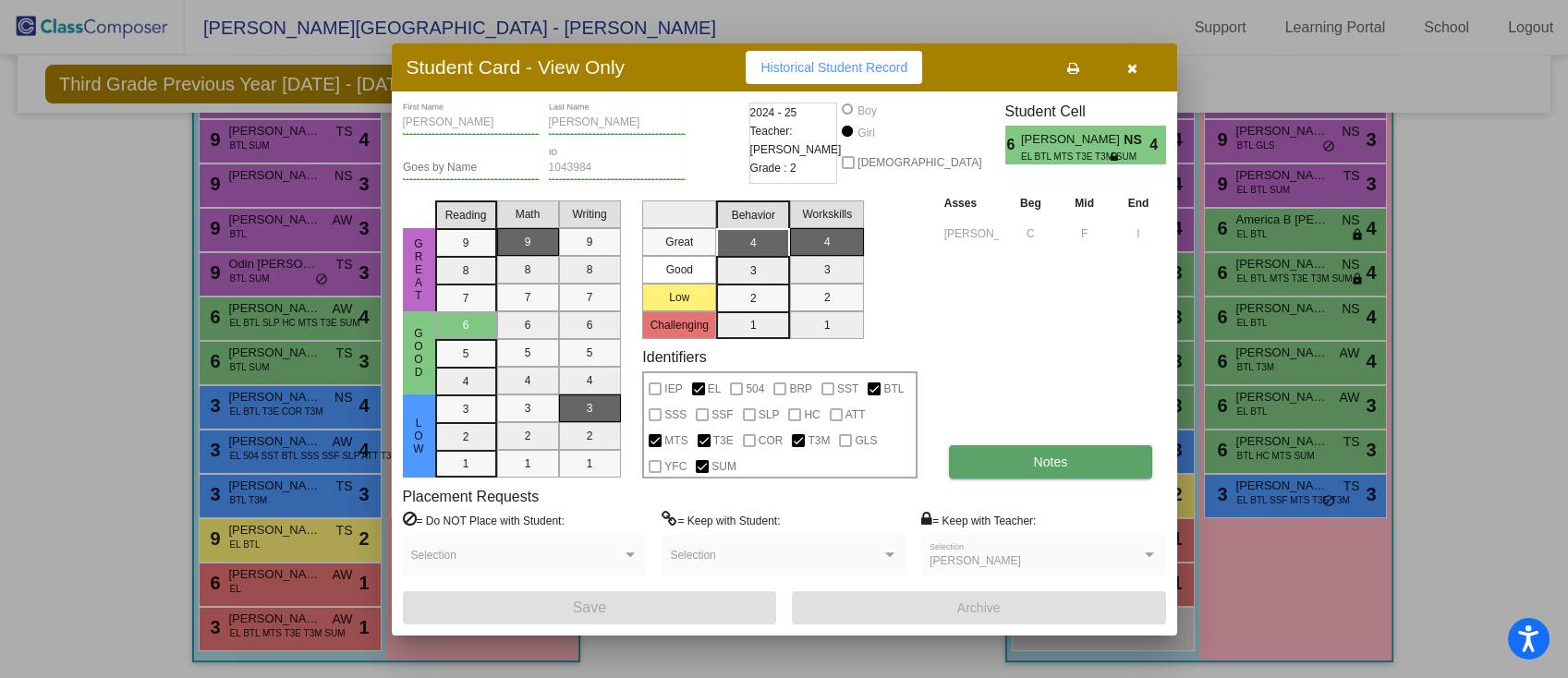
click at [1027, 462] on button "Notes" at bounding box center [1051, 461] width 203 height 33
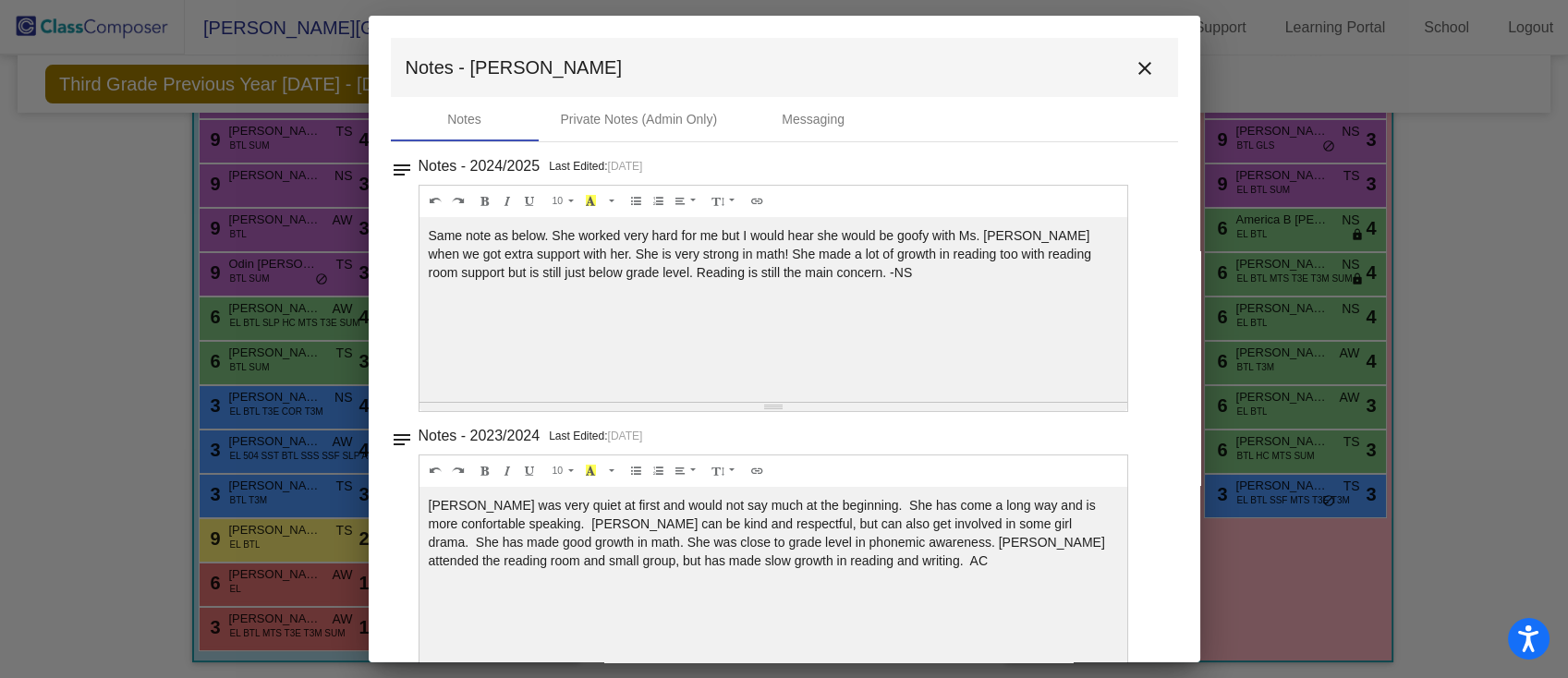
click at [1145, 67] on mat-icon "close" at bounding box center [1145, 69] width 22 height 22
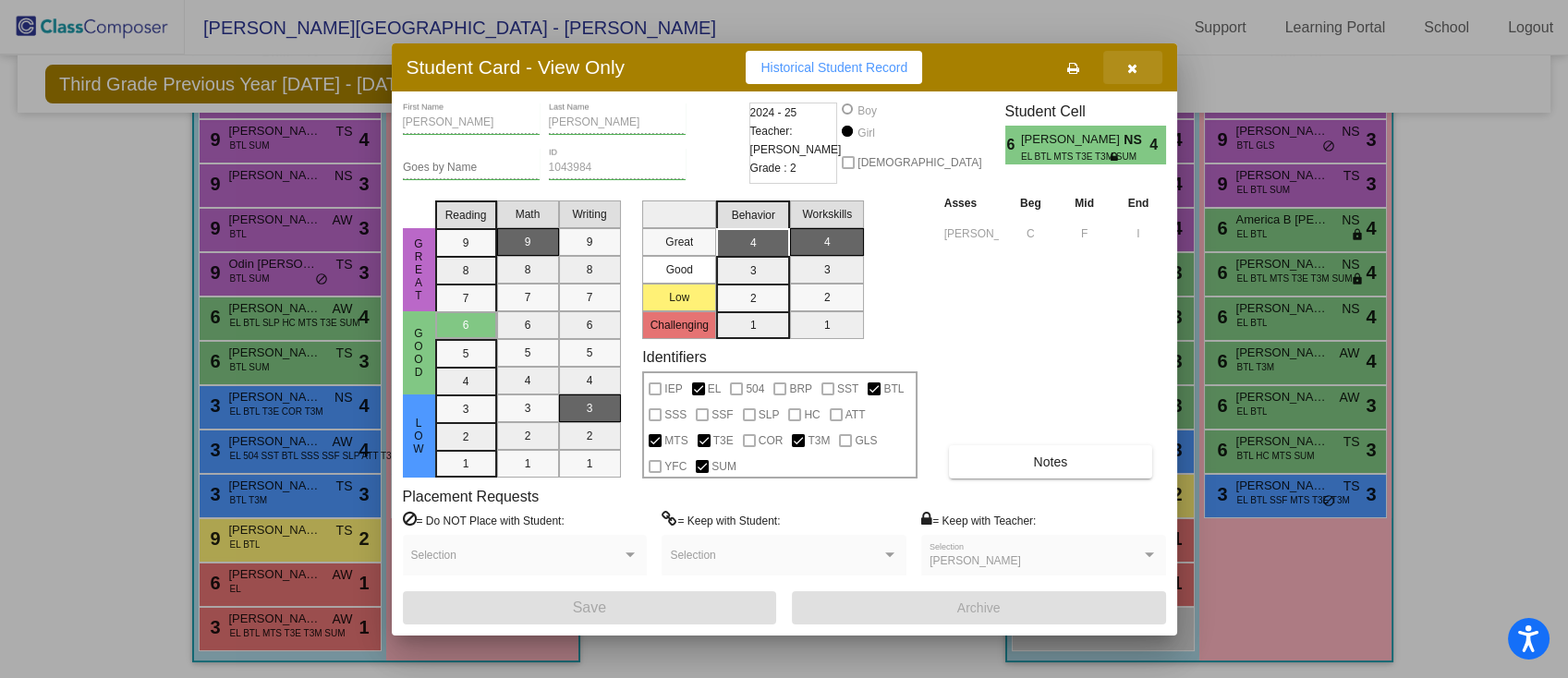
click at [1139, 70] on button "button" at bounding box center [1133, 67] width 59 height 33
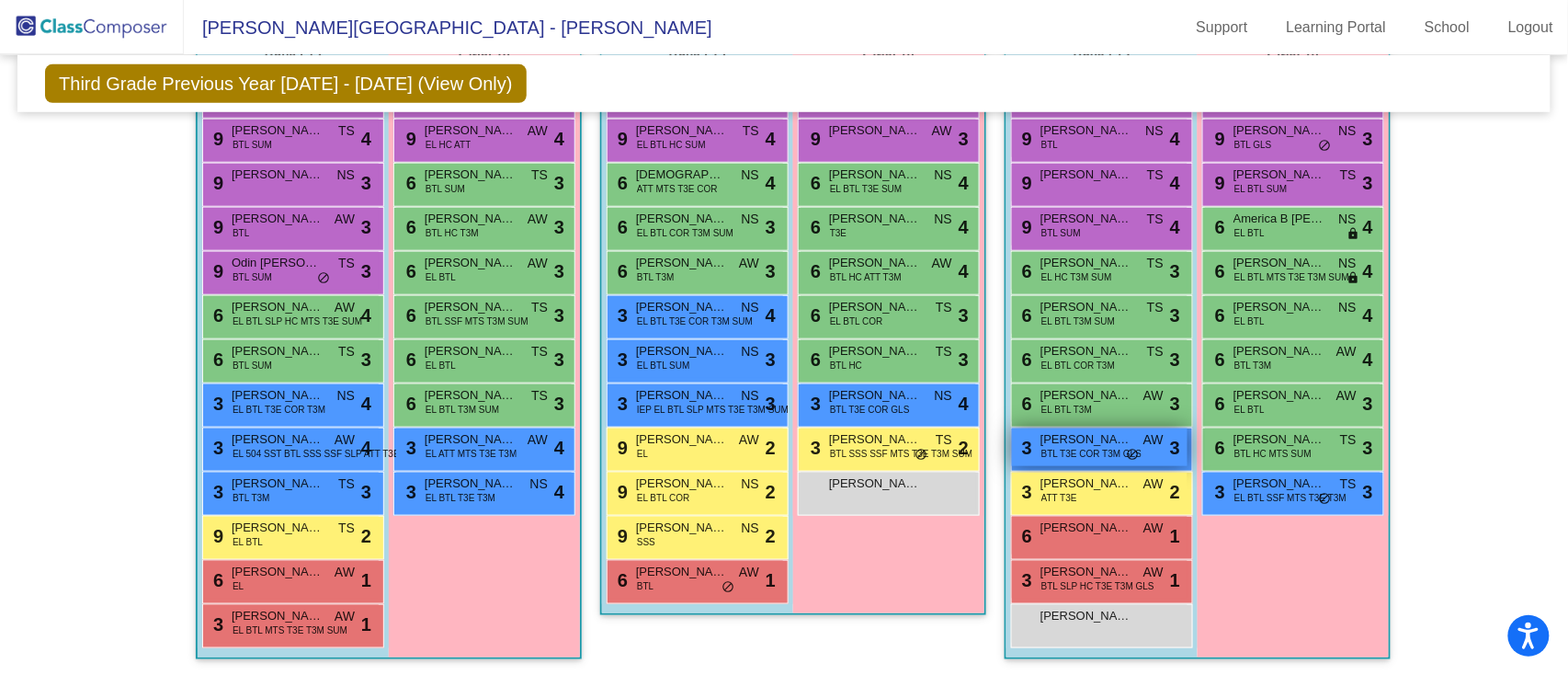
click at [1107, 438] on span "[PERSON_NAME]" at bounding box center [1086, 439] width 92 height 19
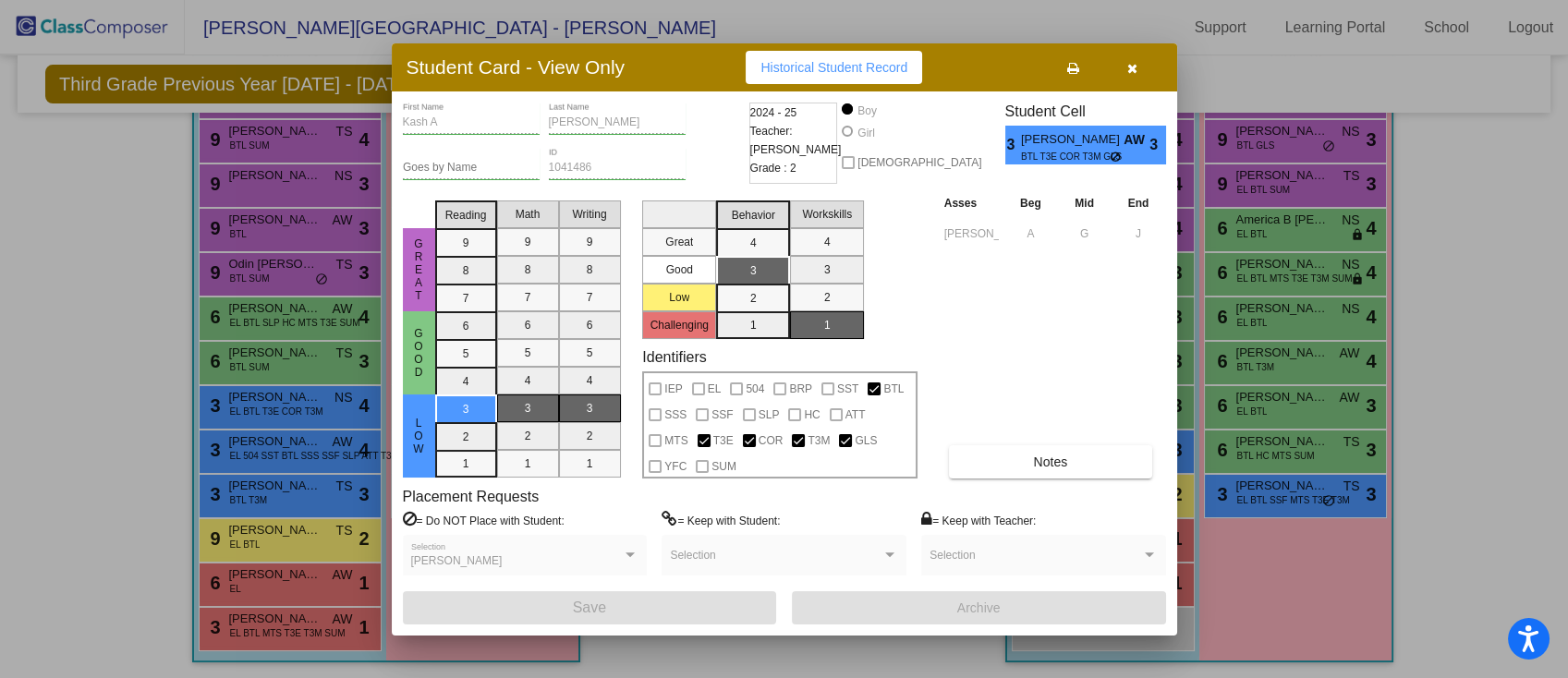
click at [985, 478] on div "[PERSON_NAME] A First Name [PERSON_NAME] Last Name Goes by Name 1041486 ID 2024…" at bounding box center [784, 363] width 763 height 522
click at [987, 469] on button "Notes" at bounding box center [1051, 461] width 203 height 33
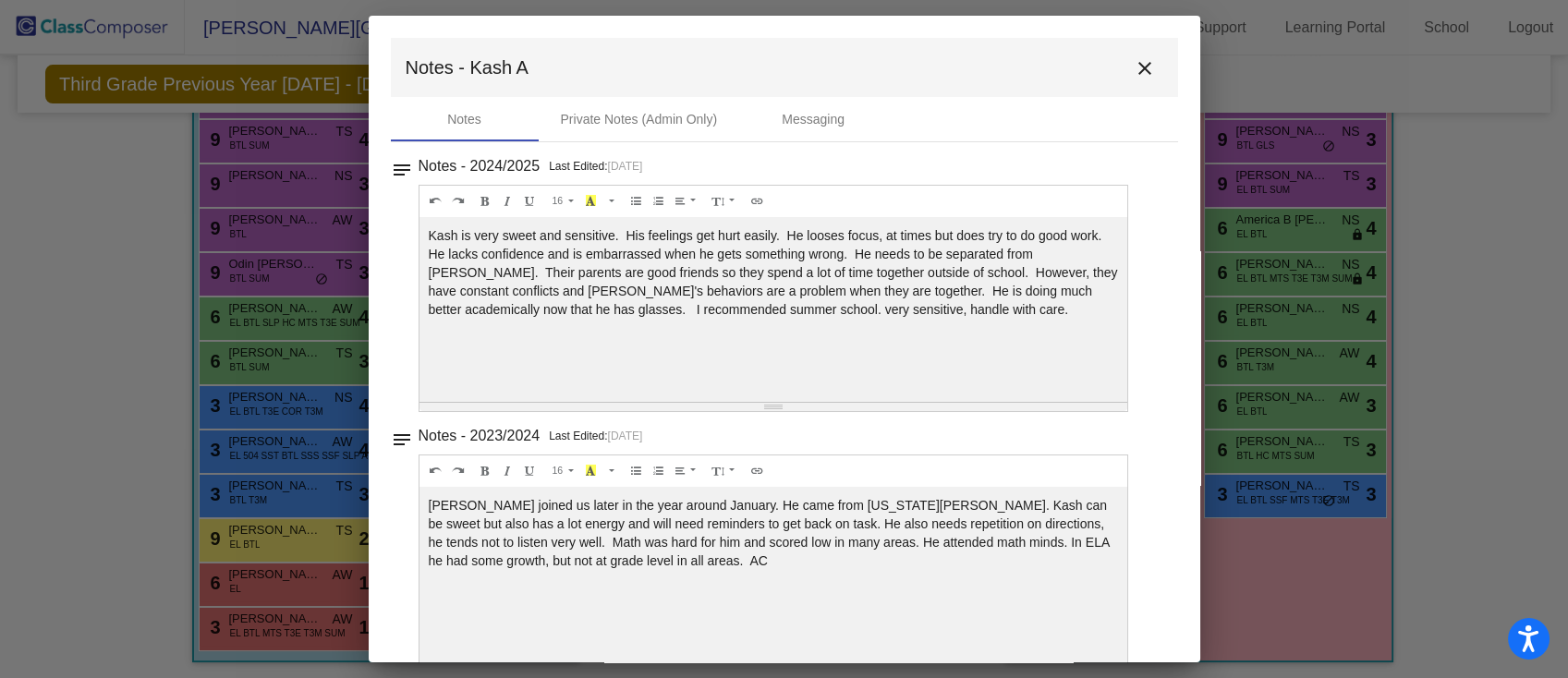
click at [1144, 59] on mat-icon "close" at bounding box center [1145, 69] width 22 height 22
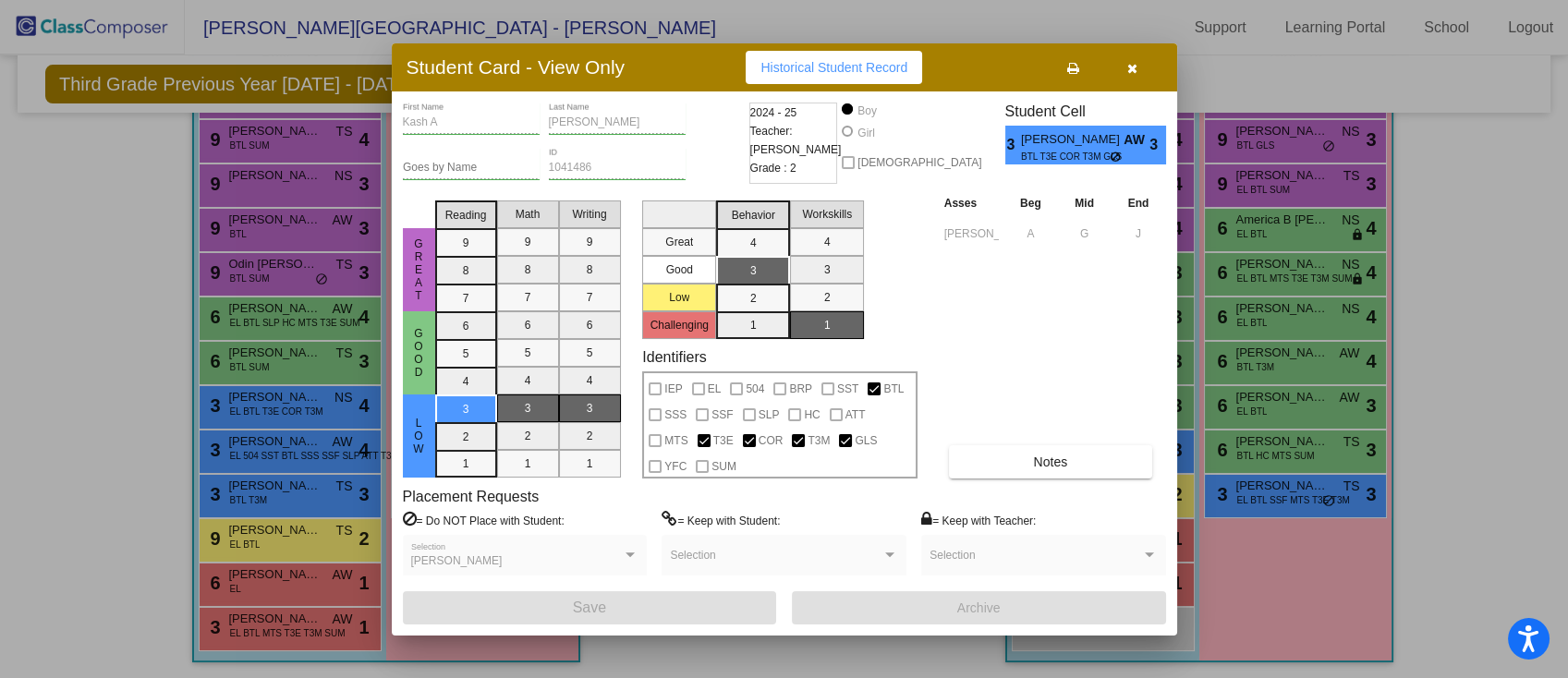
click at [1143, 62] on button "button" at bounding box center [1133, 67] width 59 height 33
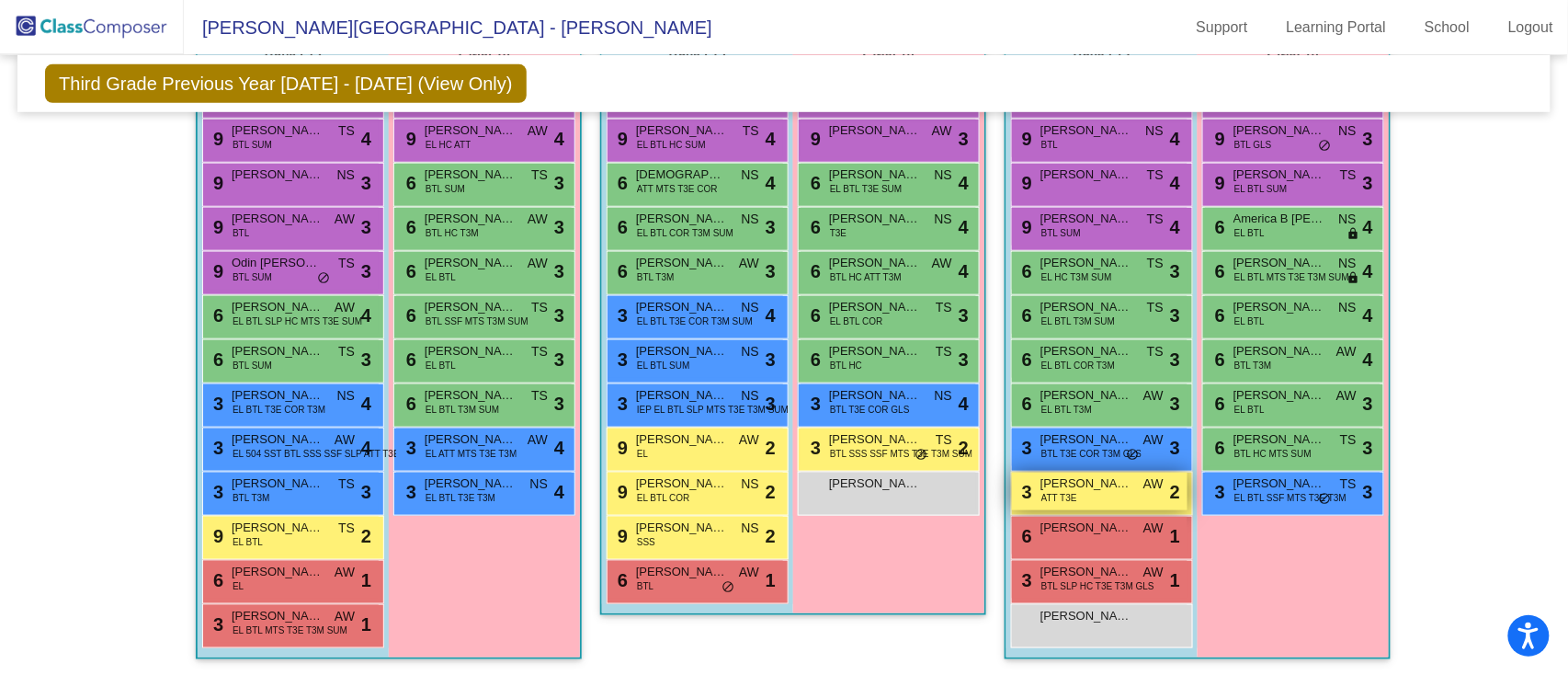
click at [1099, 501] on div "3 [PERSON_NAME] ATT T3E AW lock do_not_disturb_alt 2" at bounding box center [1099, 492] width 175 height 38
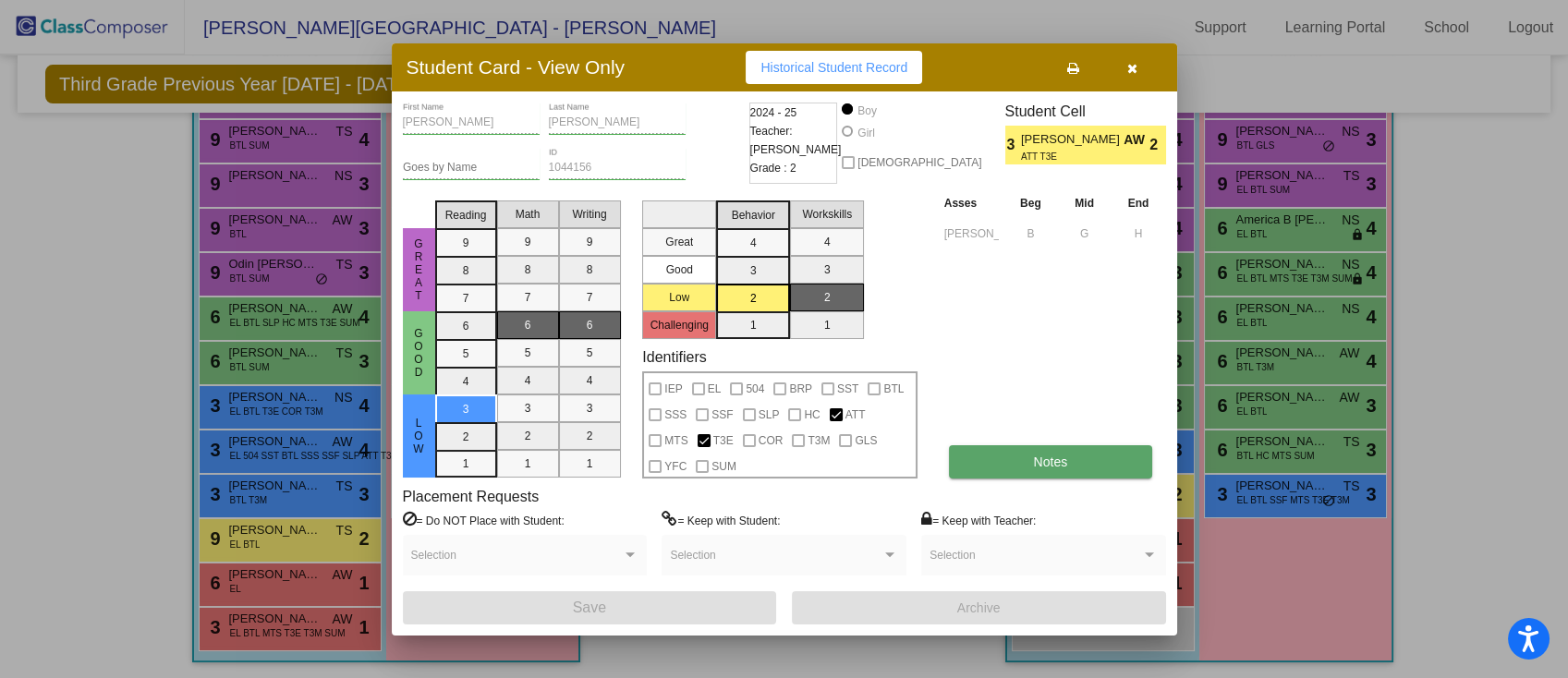
click at [968, 463] on button "Notes" at bounding box center [1051, 461] width 203 height 33
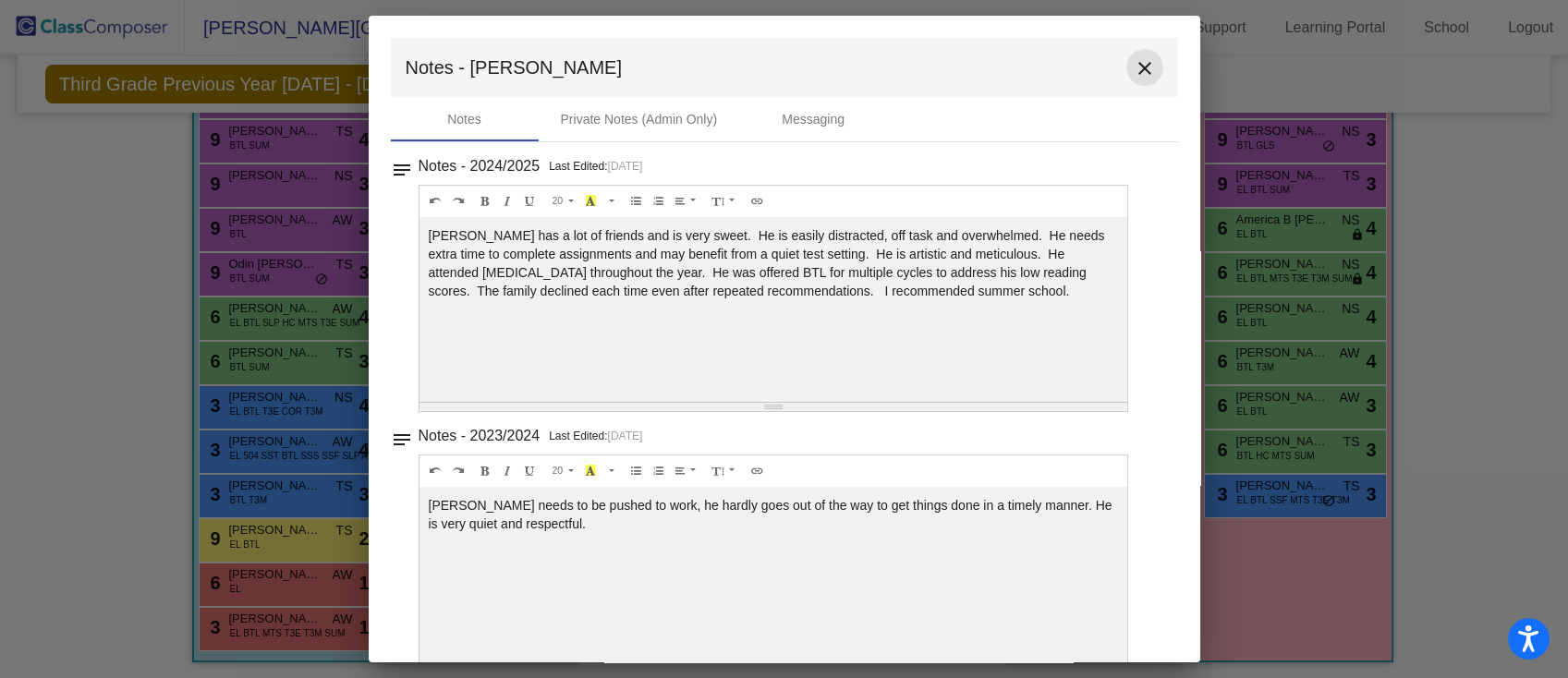
click at [1143, 62] on mat-icon "close" at bounding box center [1145, 69] width 22 height 22
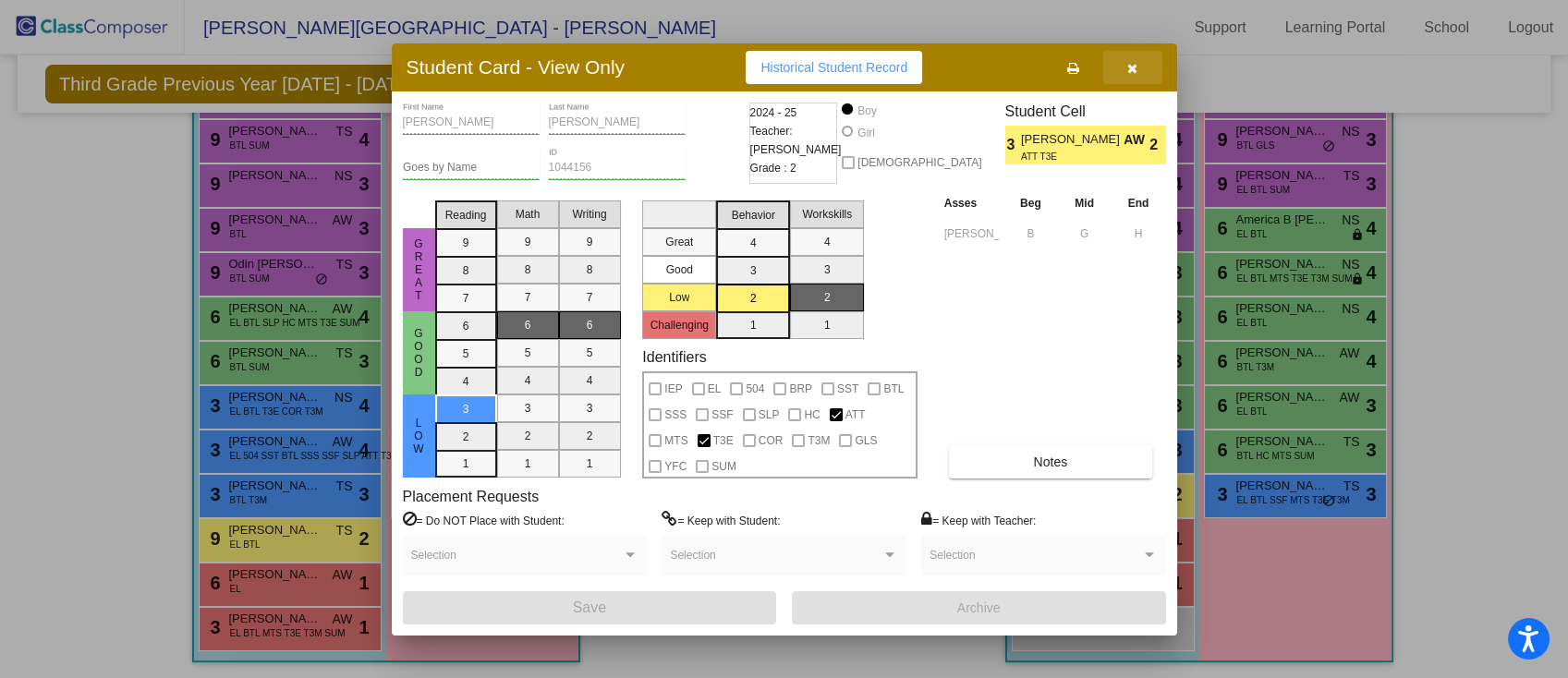
click at [1130, 70] on icon "button" at bounding box center [1133, 68] width 10 height 13
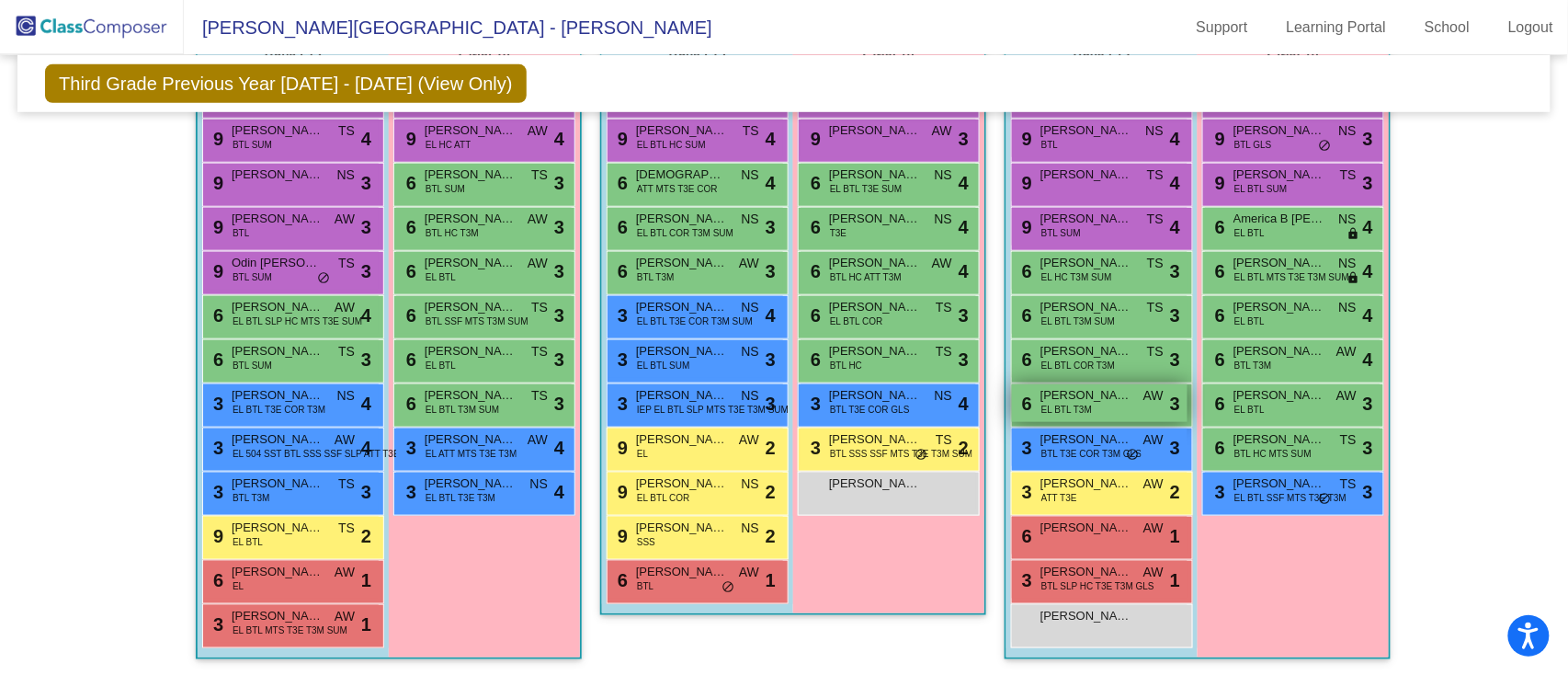
click at [1052, 394] on span "[PERSON_NAME]" at bounding box center [1086, 395] width 92 height 19
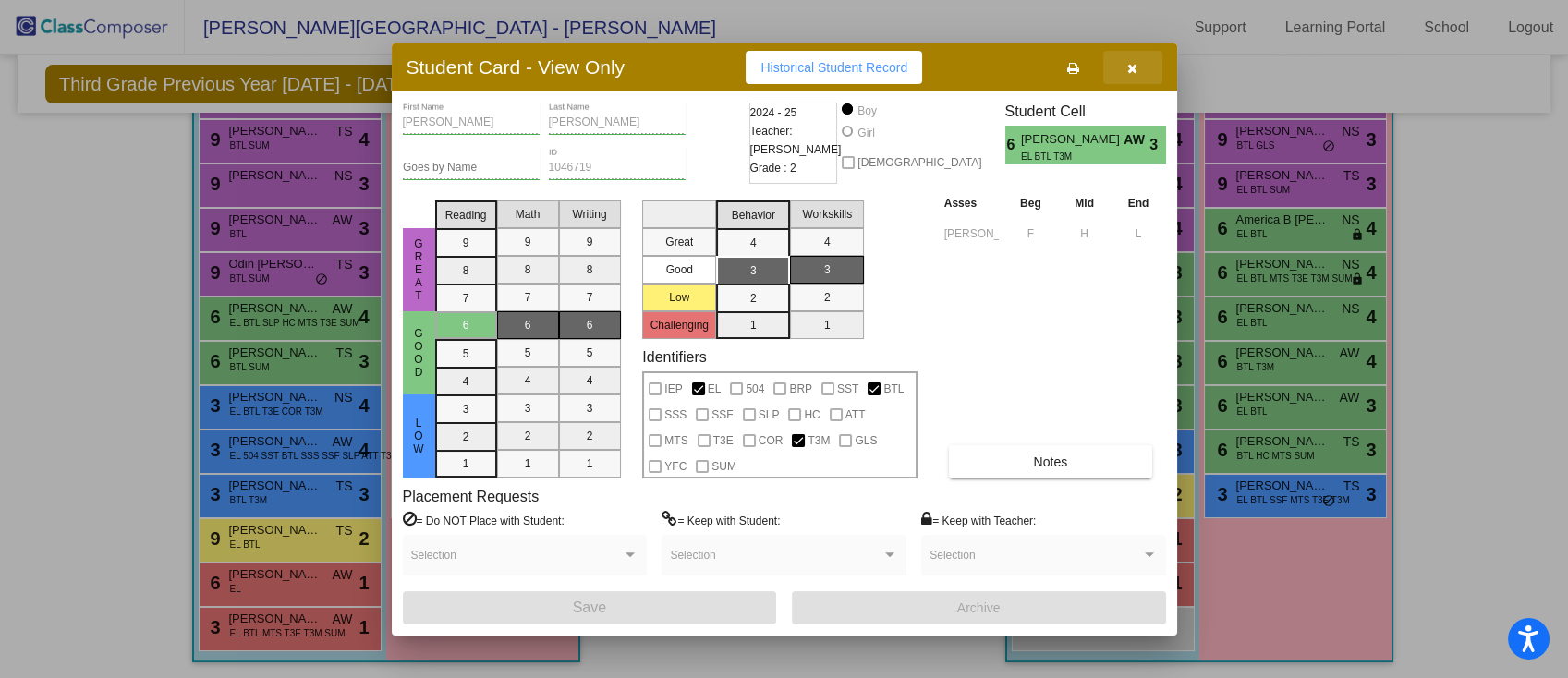
click at [1129, 60] on span "button" at bounding box center [1133, 67] width 10 height 15
